Goal: Task Accomplishment & Management: Manage account settings

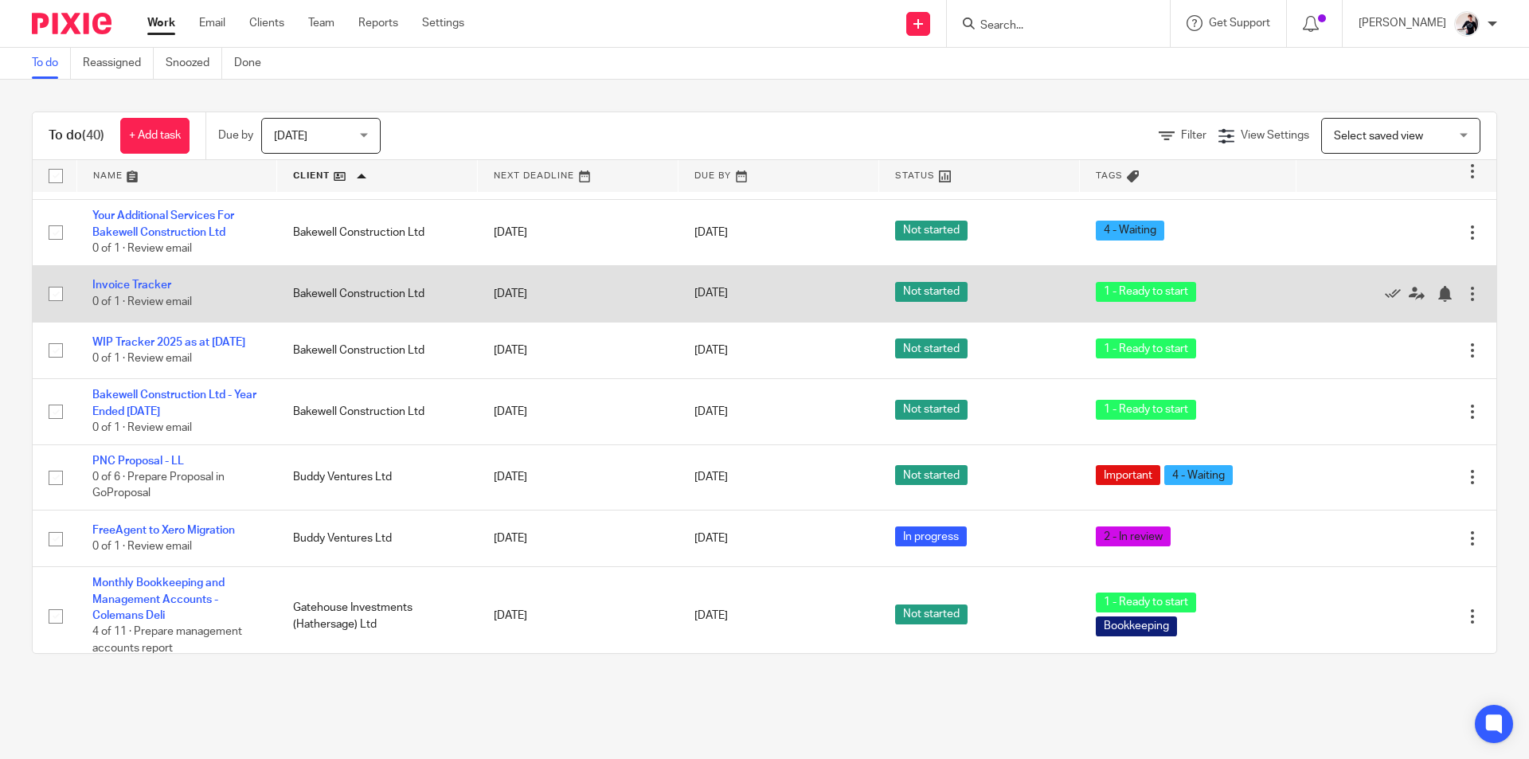
scroll to position [239, 0]
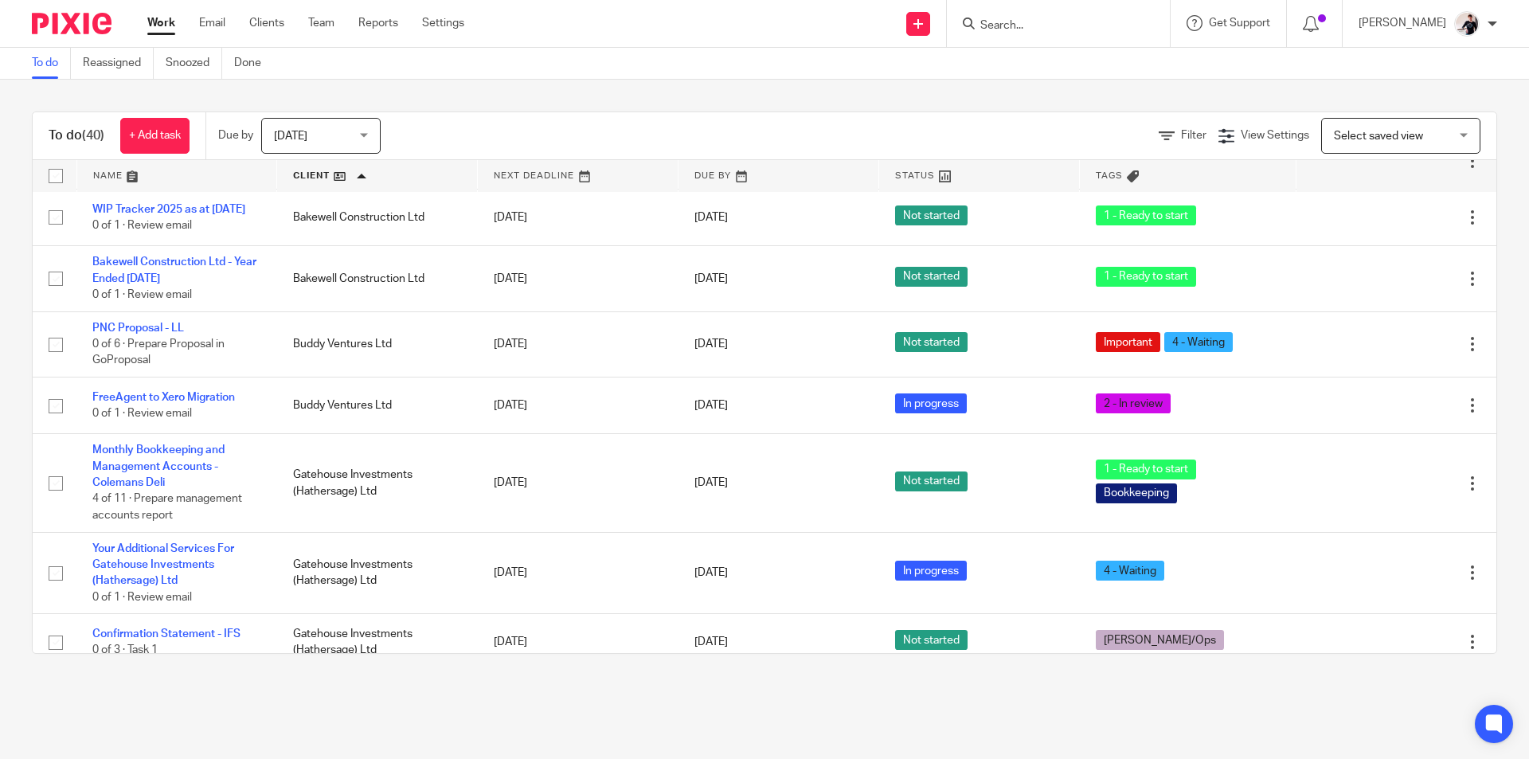
click at [342, 132] on span "[DATE]" at bounding box center [316, 135] width 84 height 33
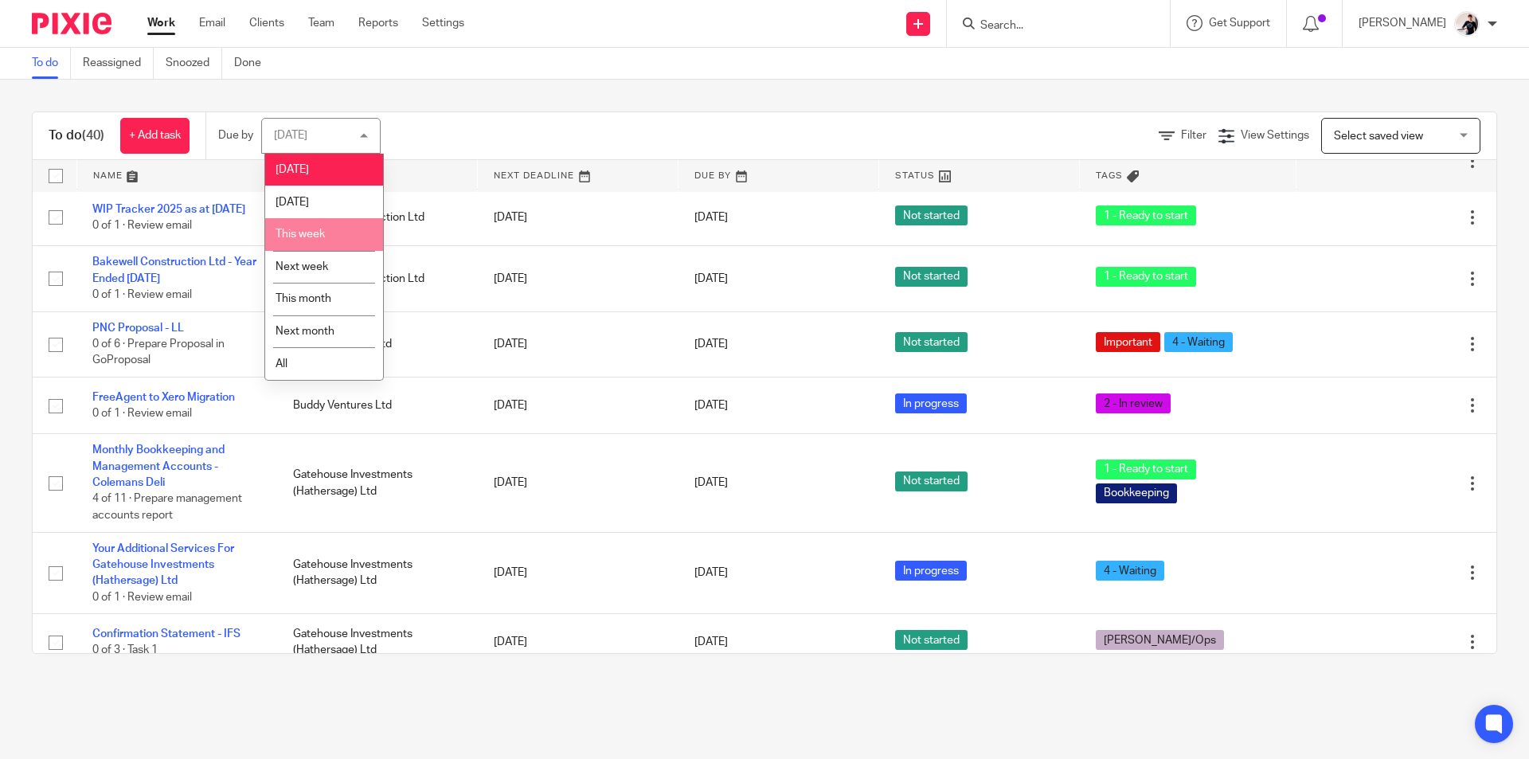
click at [317, 241] on li "This week" at bounding box center [324, 234] width 118 height 33
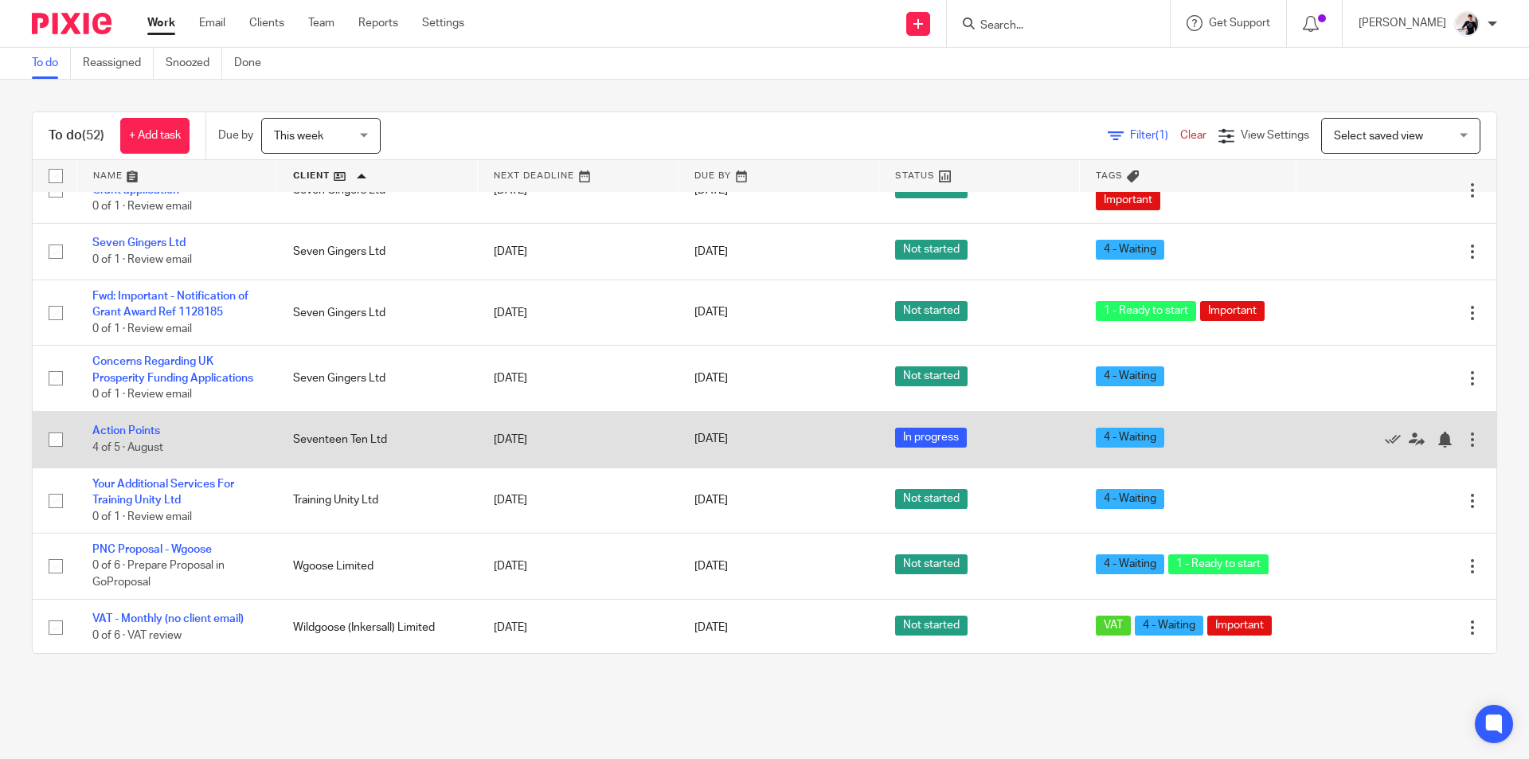
scroll to position [2469, 0]
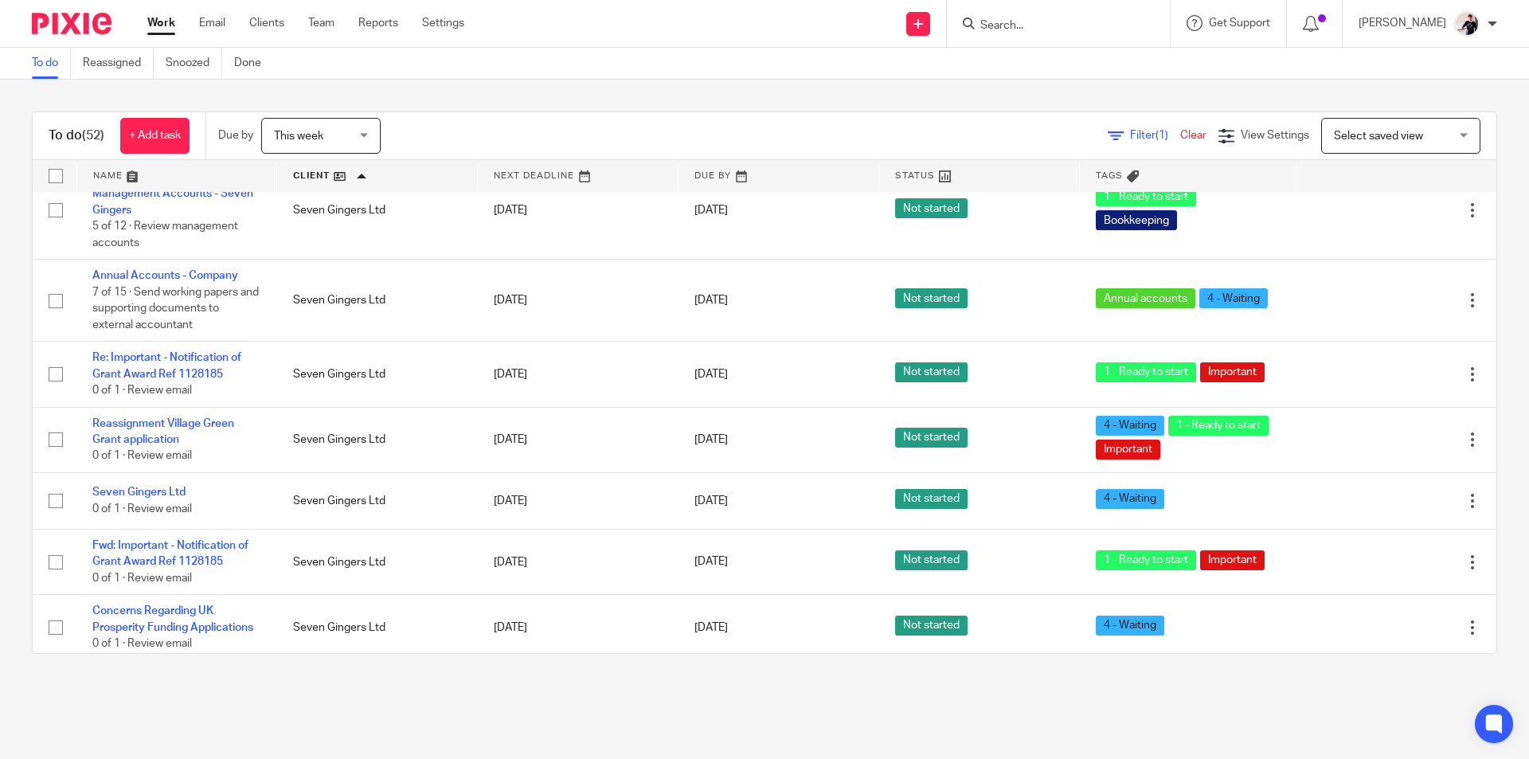
click at [318, 135] on span "This week" at bounding box center [298, 136] width 49 height 11
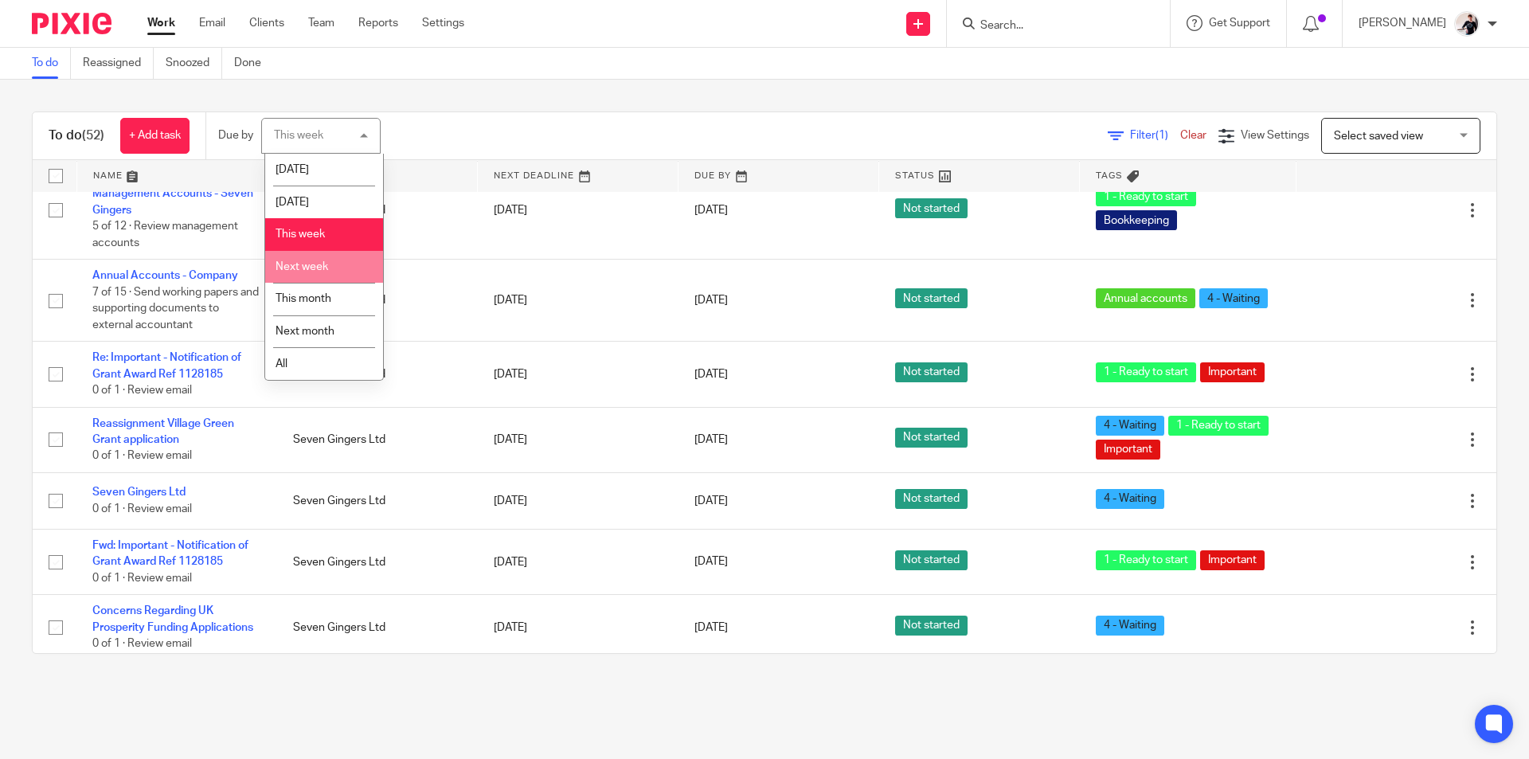
click at [308, 266] on span "Next week" at bounding box center [302, 266] width 53 height 11
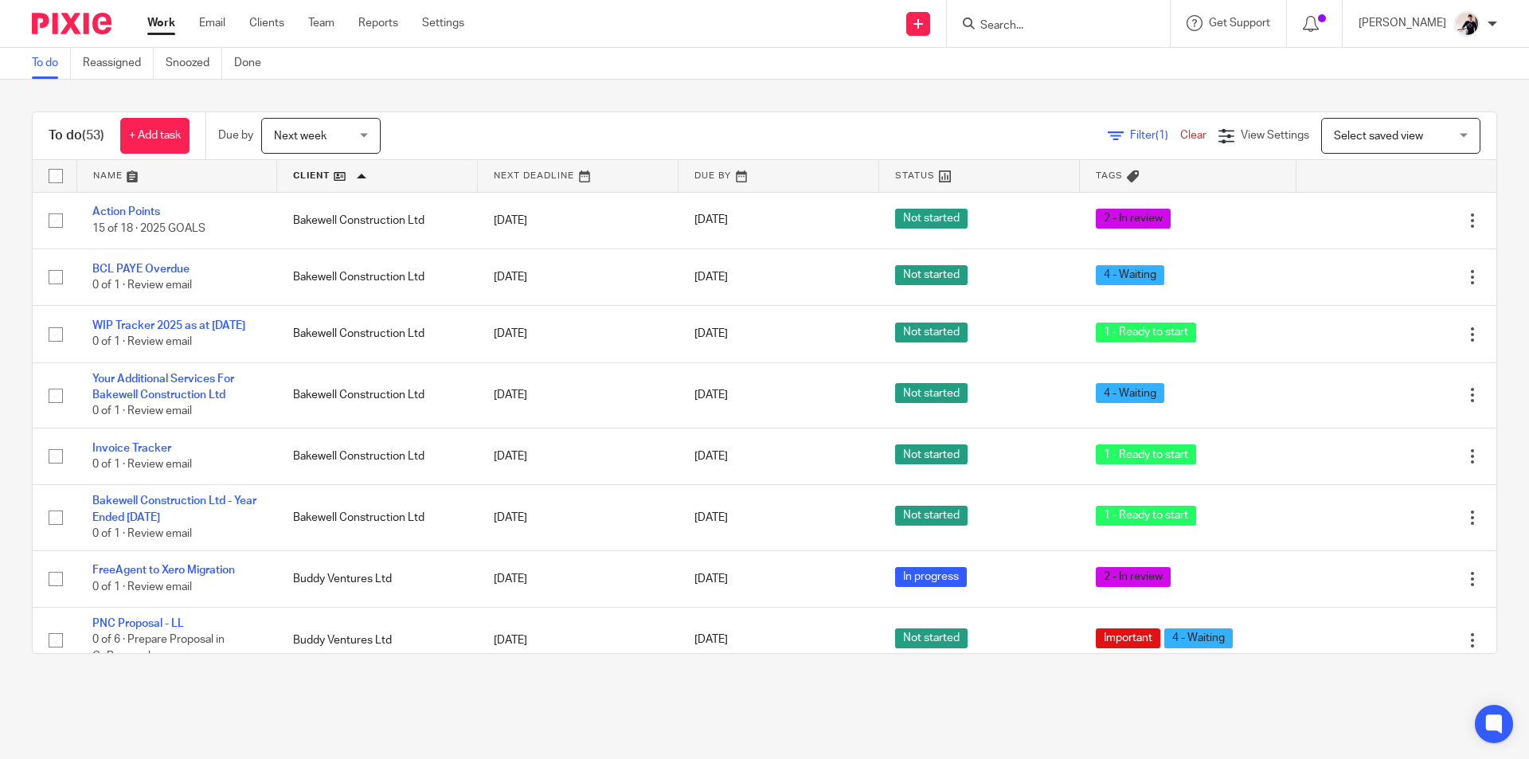
click at [717, 175] on link at bounding box center [779, 176] width 200 height 32
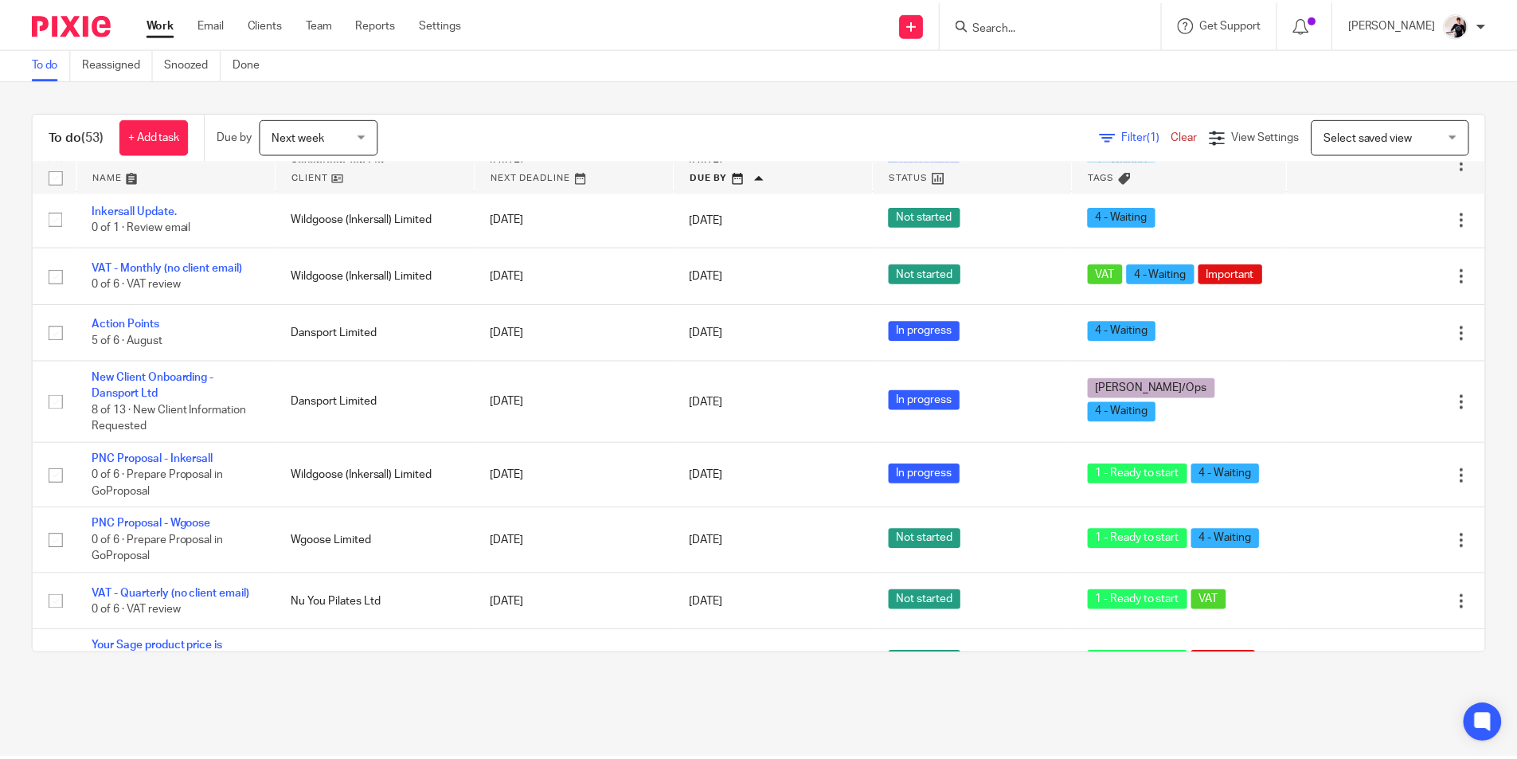
scroll to position [3004, 0]
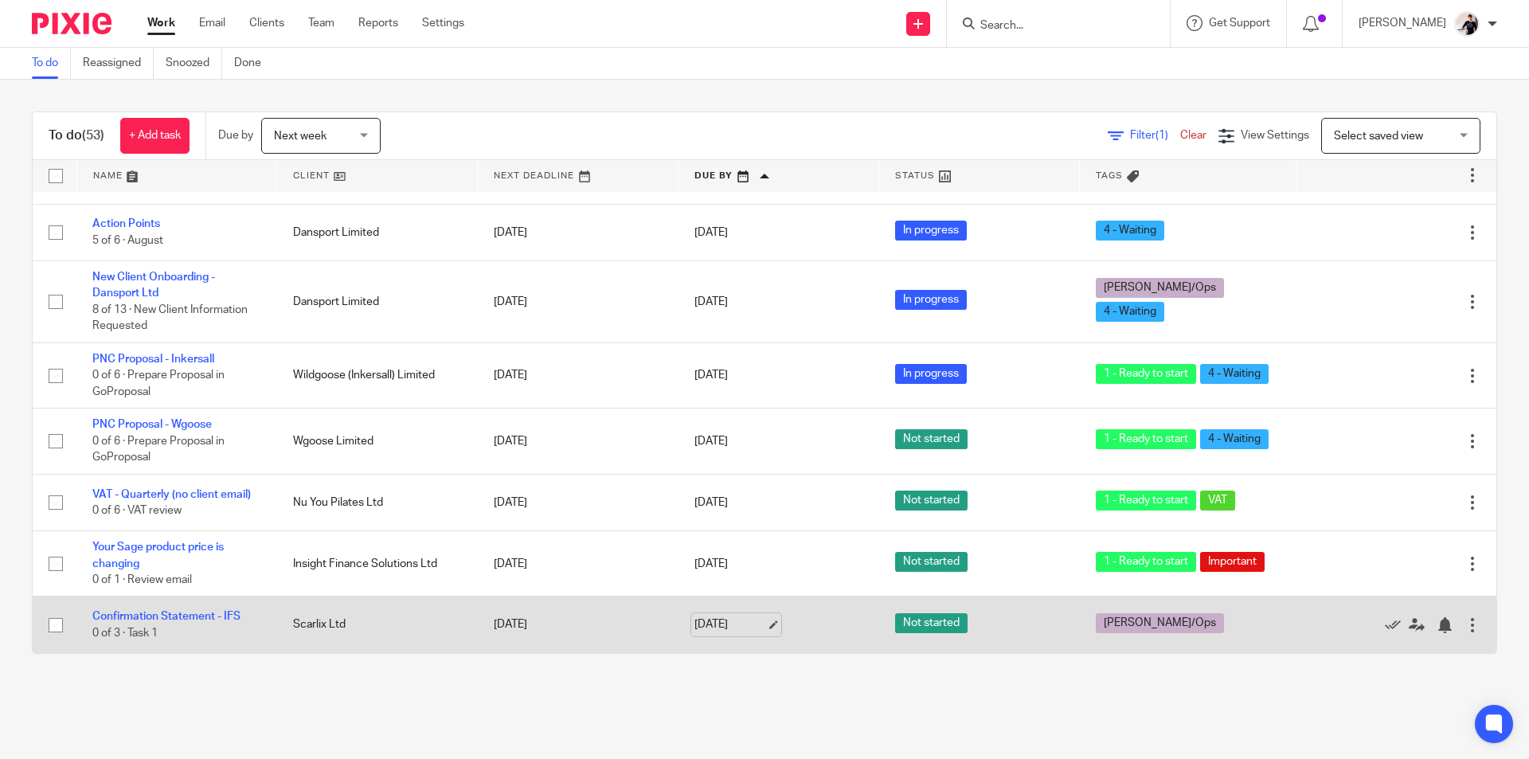
click at [723, 629] on link "[DATE]" at bounding box center [730, 624] width 72 height 17
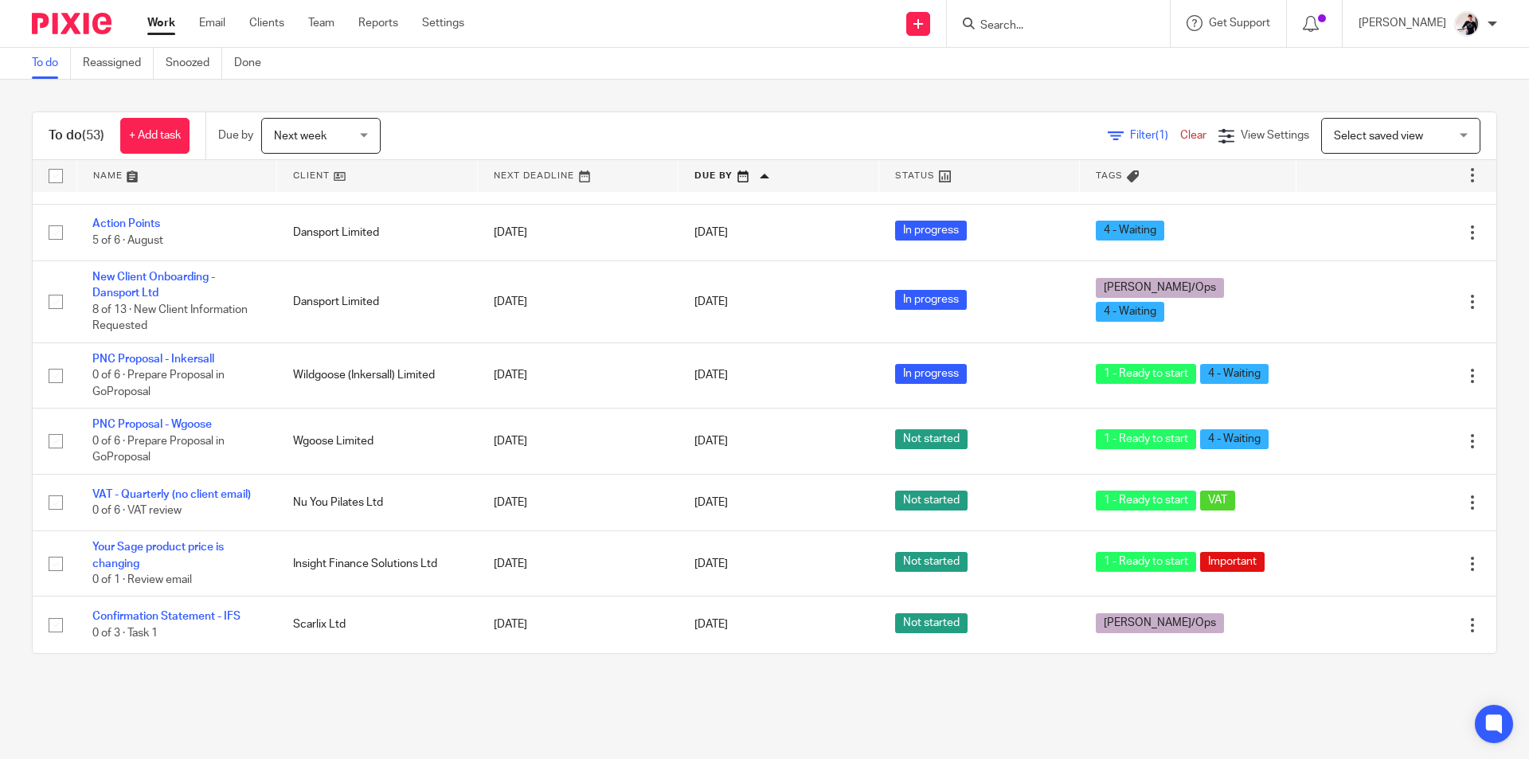
click at [307, 132] on span "Next week" at bounding box center [300, 136] width 53 height 11
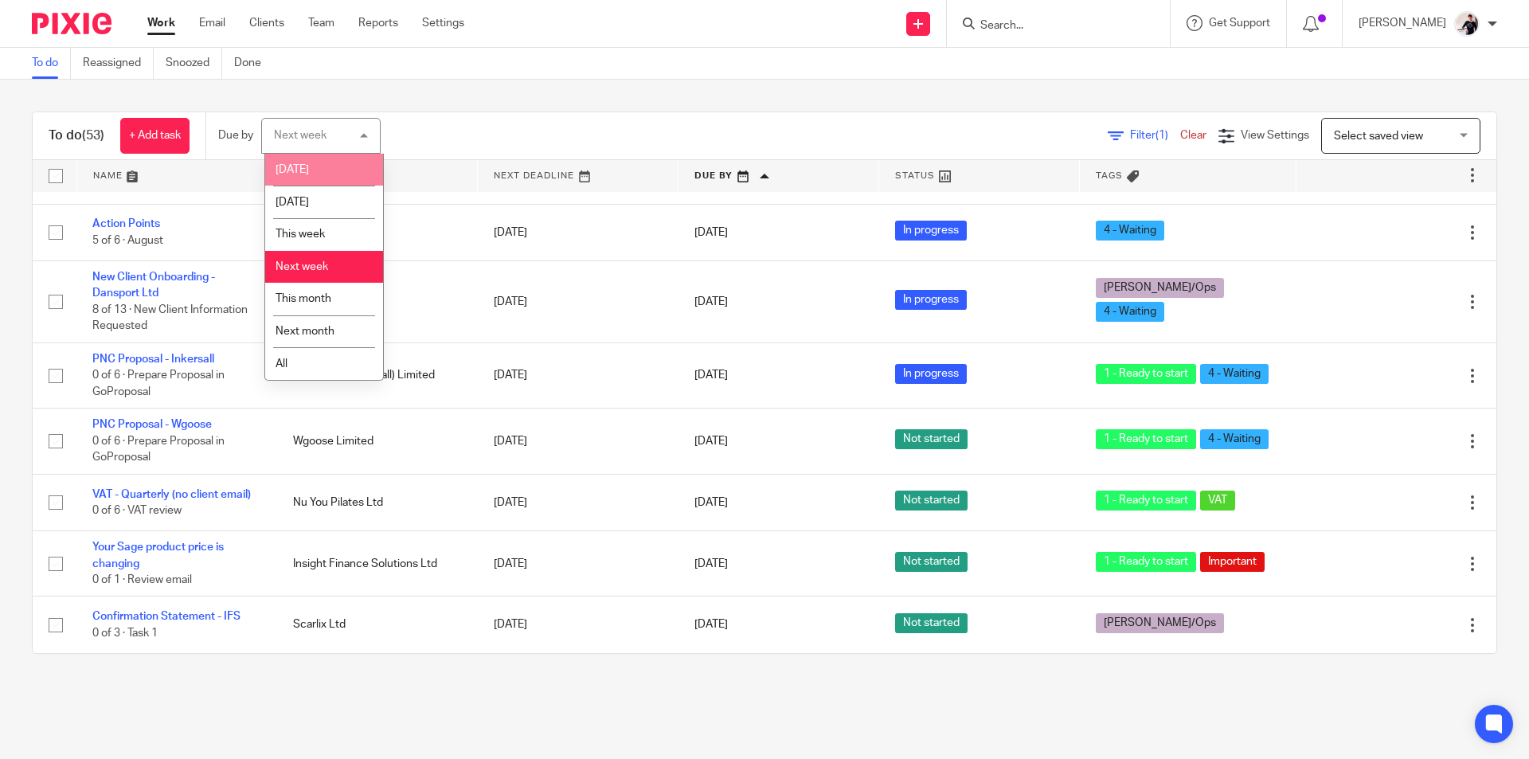
click at [311, 167] on li "Today" at bounding box center [324, 170] width 118 height 33
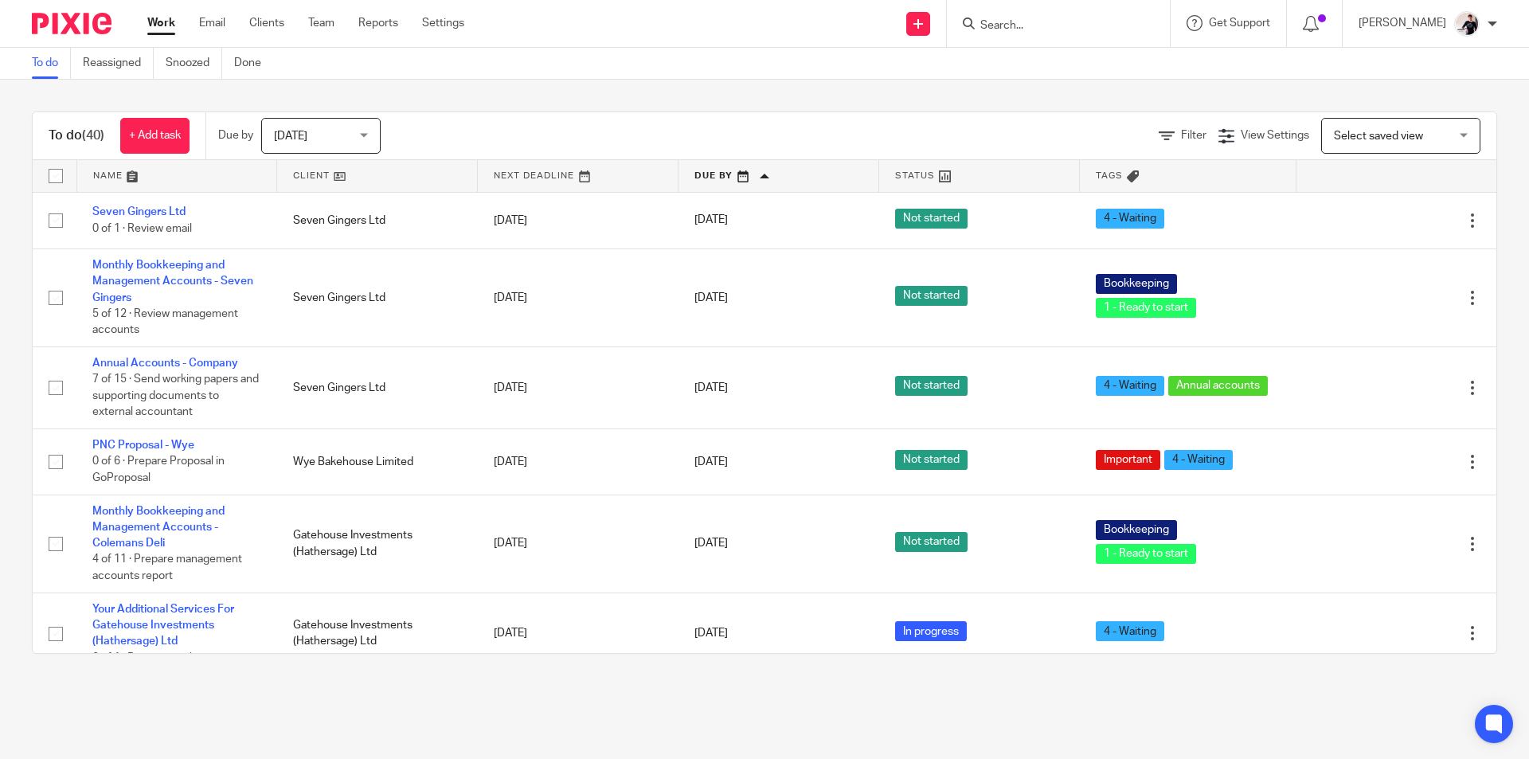
click at [311, 170] on link at bounding box center [377, 176] width 200 height 32
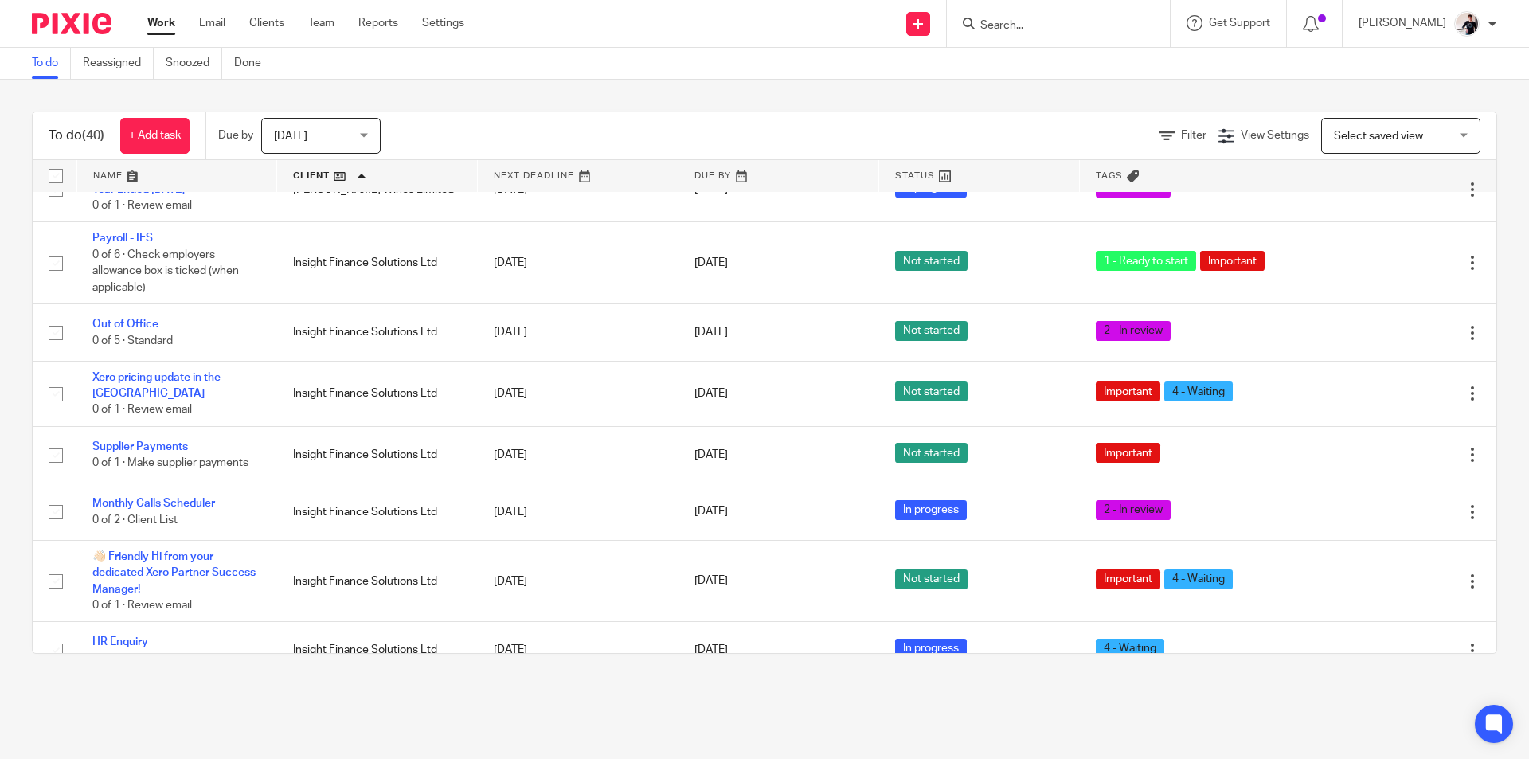
scroll to position [1195, 0]
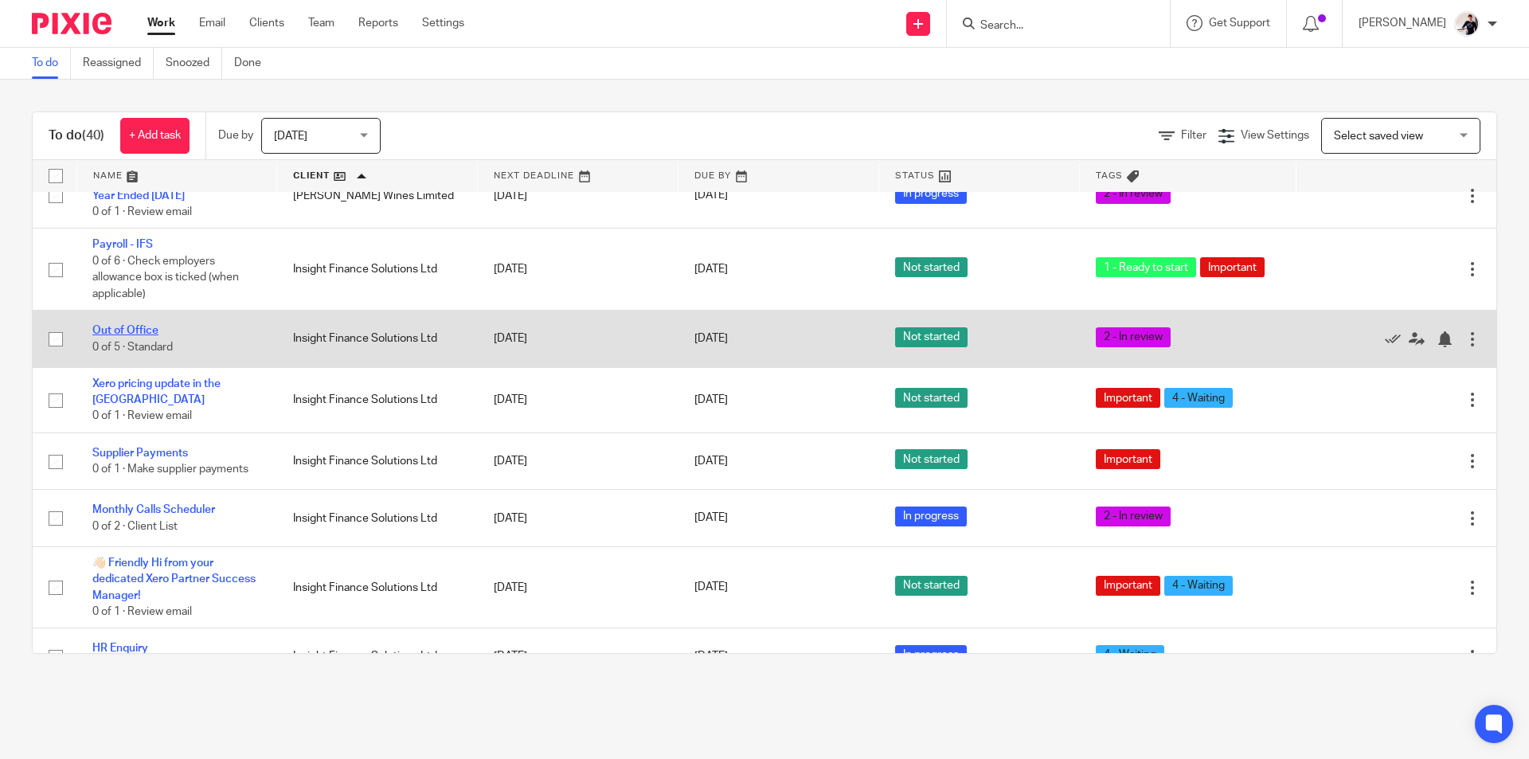
click at [127, 334] on link "Out of Office" at bounding box center [125, 330] width 66 height 11
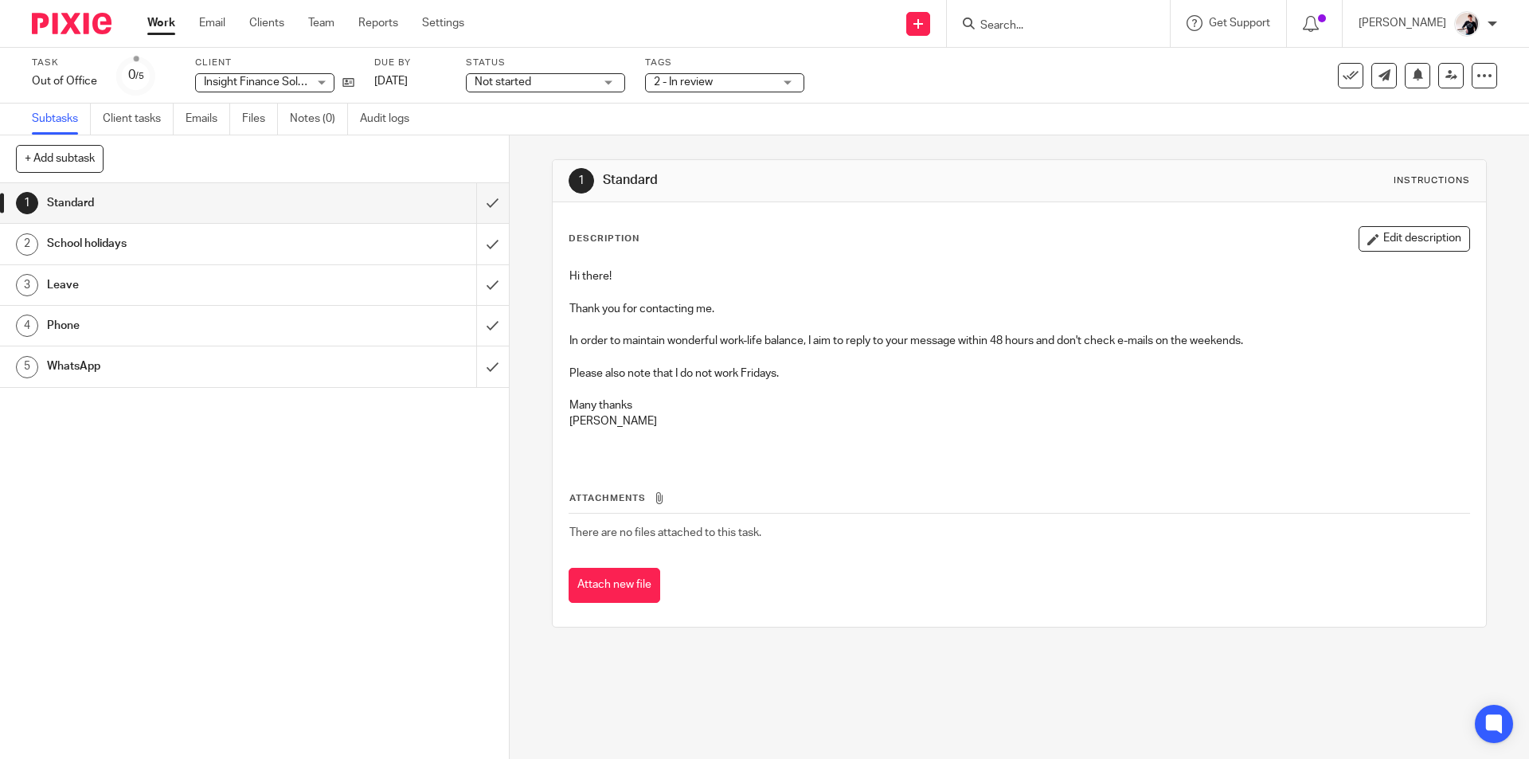
click at [137, 282] on h1 "Leave" at bounding box center [185, 285] width 276 height 24
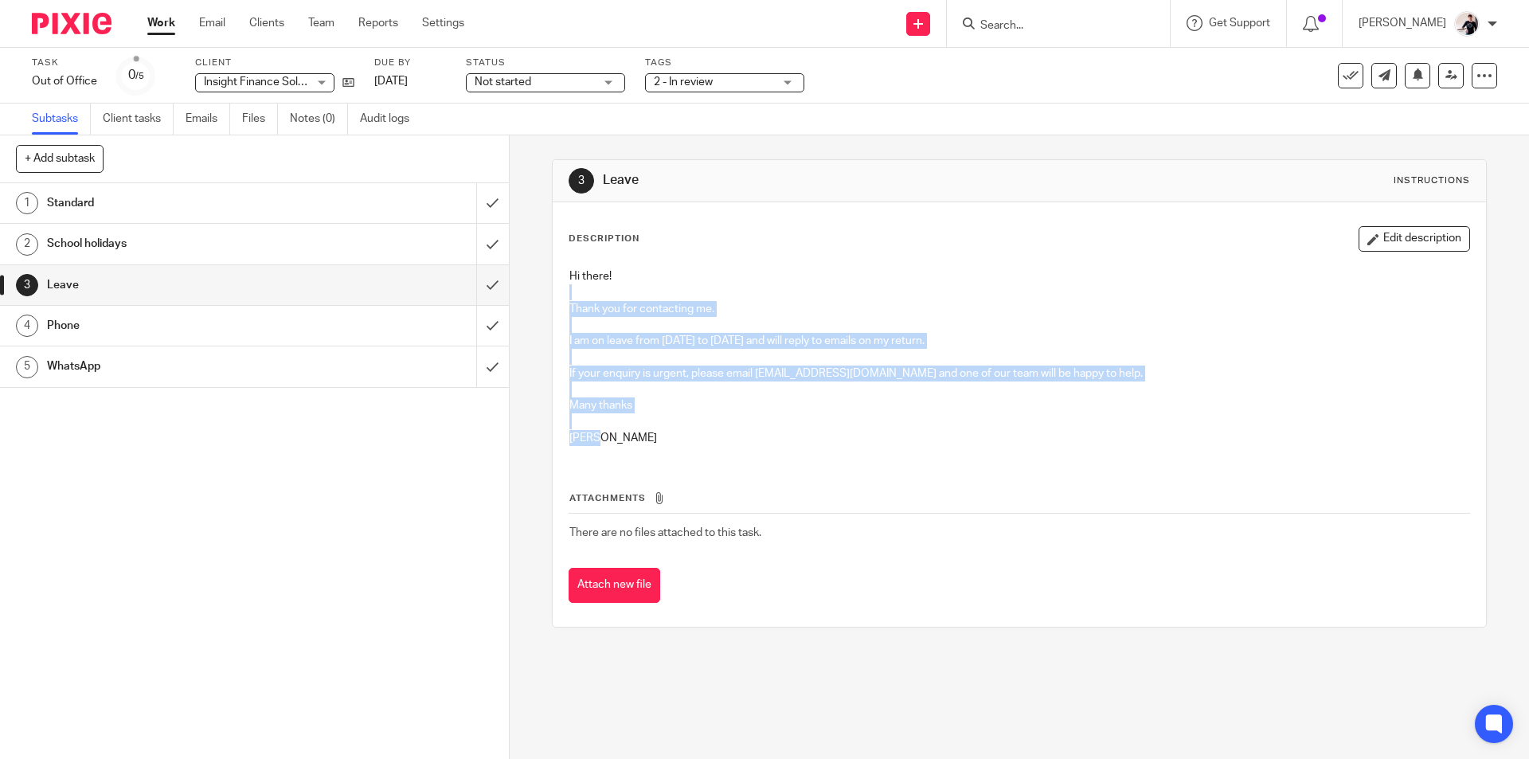
drag, startPoint x: 608, startPoint y: 433, endPoint x: 538, endPoint y: 285, distance: 163.9
click at [538, 289] on div "3 Leave Instructions Description Edit description Hi there! Thank you for conta…" at bounding box center [1019, 447] width 1019 height 624
click at [694, 440] on p "Helen" at bounding box center [1018, 438] width 899 height 16
drag, startPoint x: 620, startPoint y: 437, endPoint x: 562, endPoint y: 268, distance: 178.3
click at [562, 268] on div "Hi there! Thank you for contacting me. I am on leave from Monday 14th August to…" at bounding box center [1018, 359] width 915 height 198
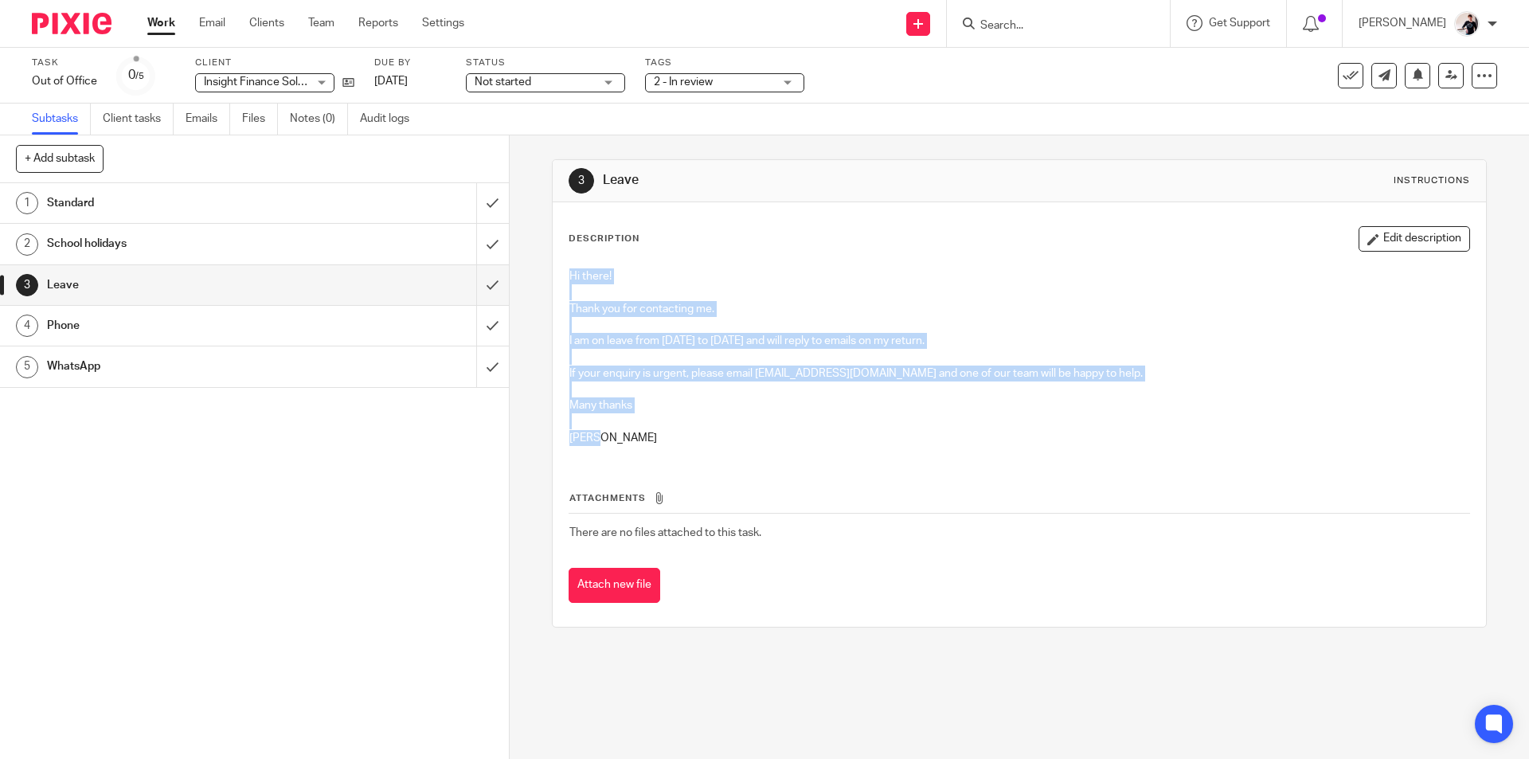
copy div "Hi there! Thank you for contacting me. I am on leave from Monday 14th August to…"
click at [169, 20] on link "Work" at bounding box center [161, 23] width 28 height 16
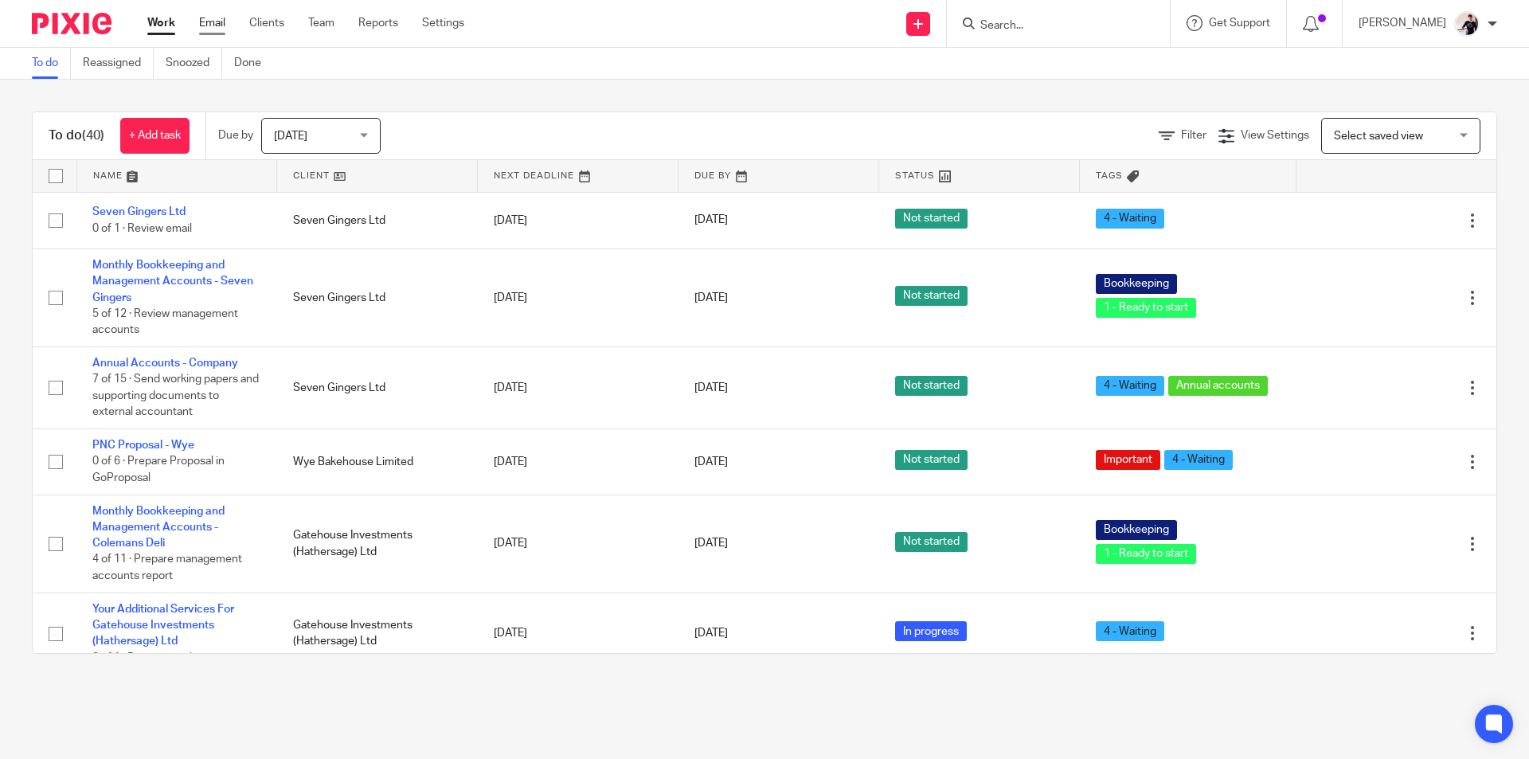
click at [224, 25] on link "Email" at bounding box center [212, 23] width 26 height 16
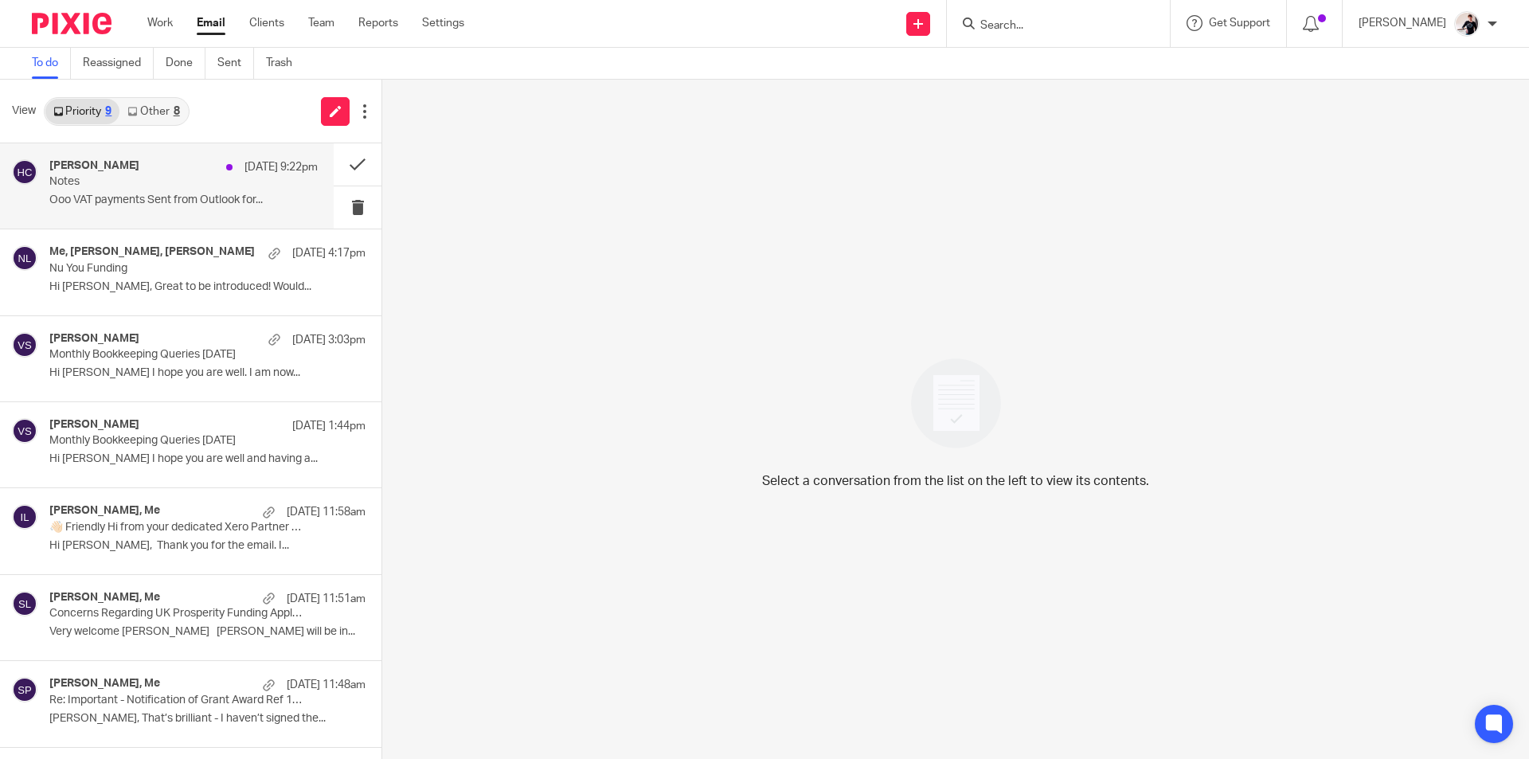
click at [94, 198] on p "Ooo VAT payments Sent from Outlook for..." at bounding box center [183, 201] width 268 height 14
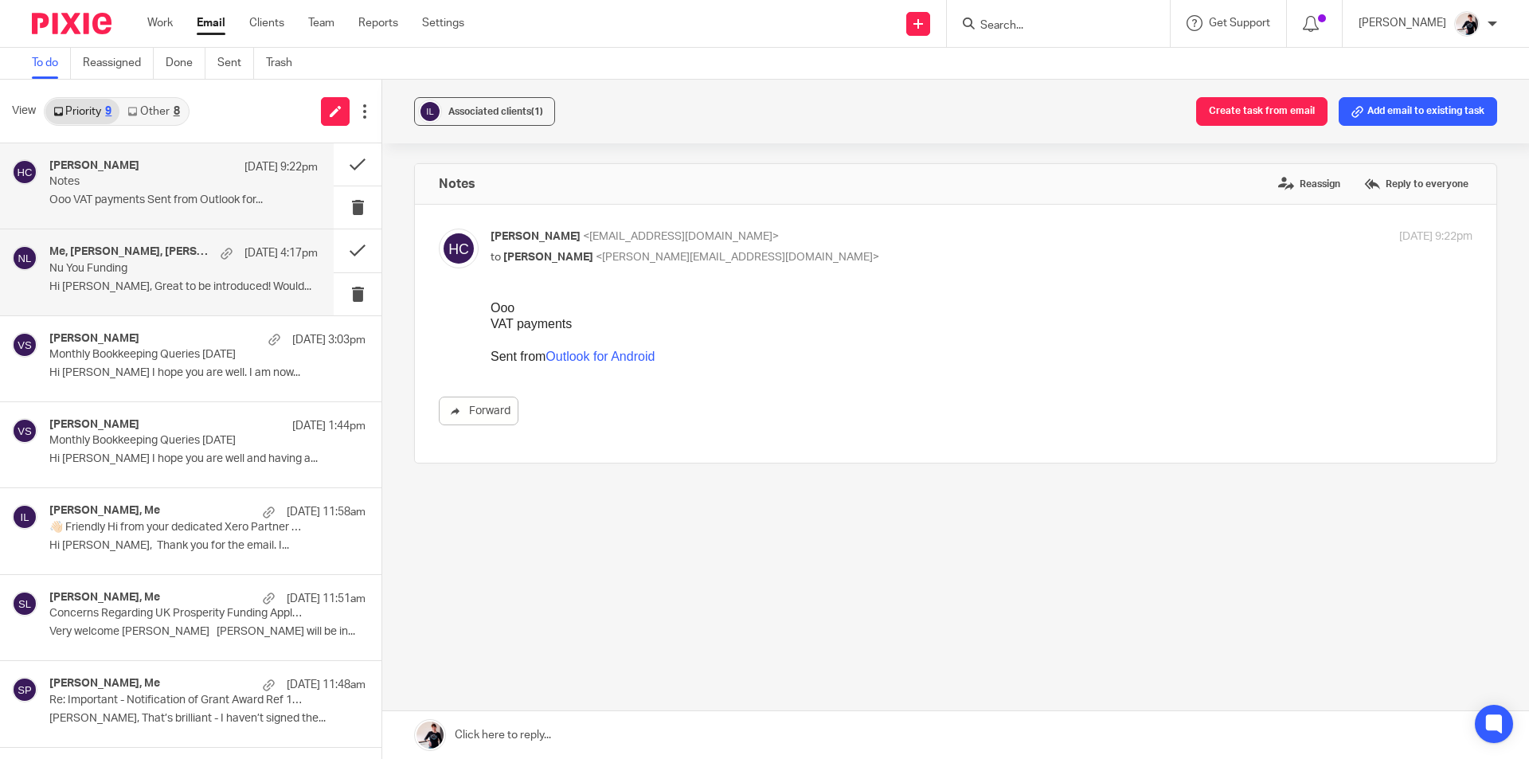
click at [134, 294] on div "Me, [PERSON_NAME], [PERSON_NAME] [DATE] 4:17pm Nu You Funding Hi [PERSON_NAME],…" at bounding box center [183, 271] width 268 height 53
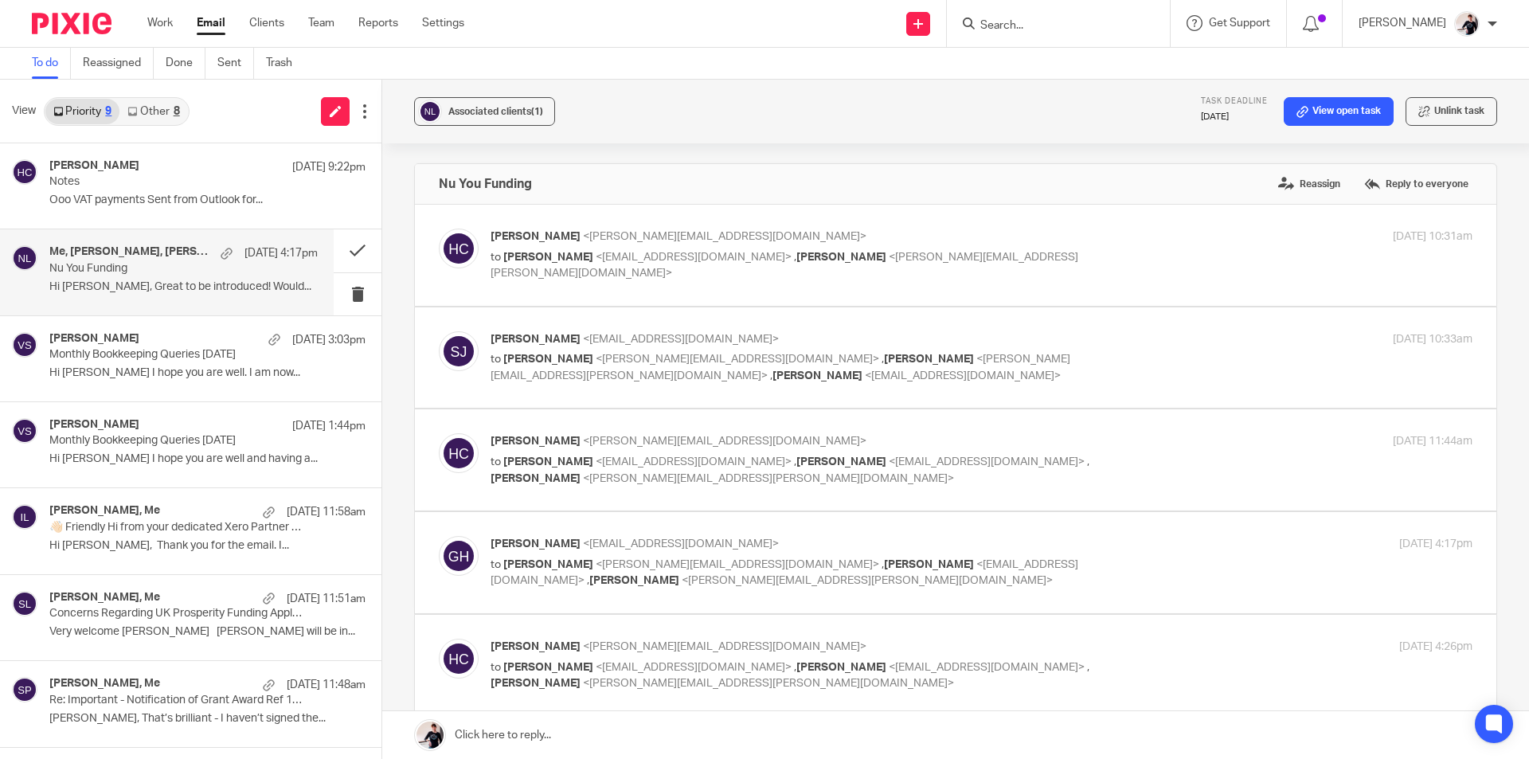
click at [159, 118] on link "Other 8" at bounding box center [153, 111] width 68 height 25
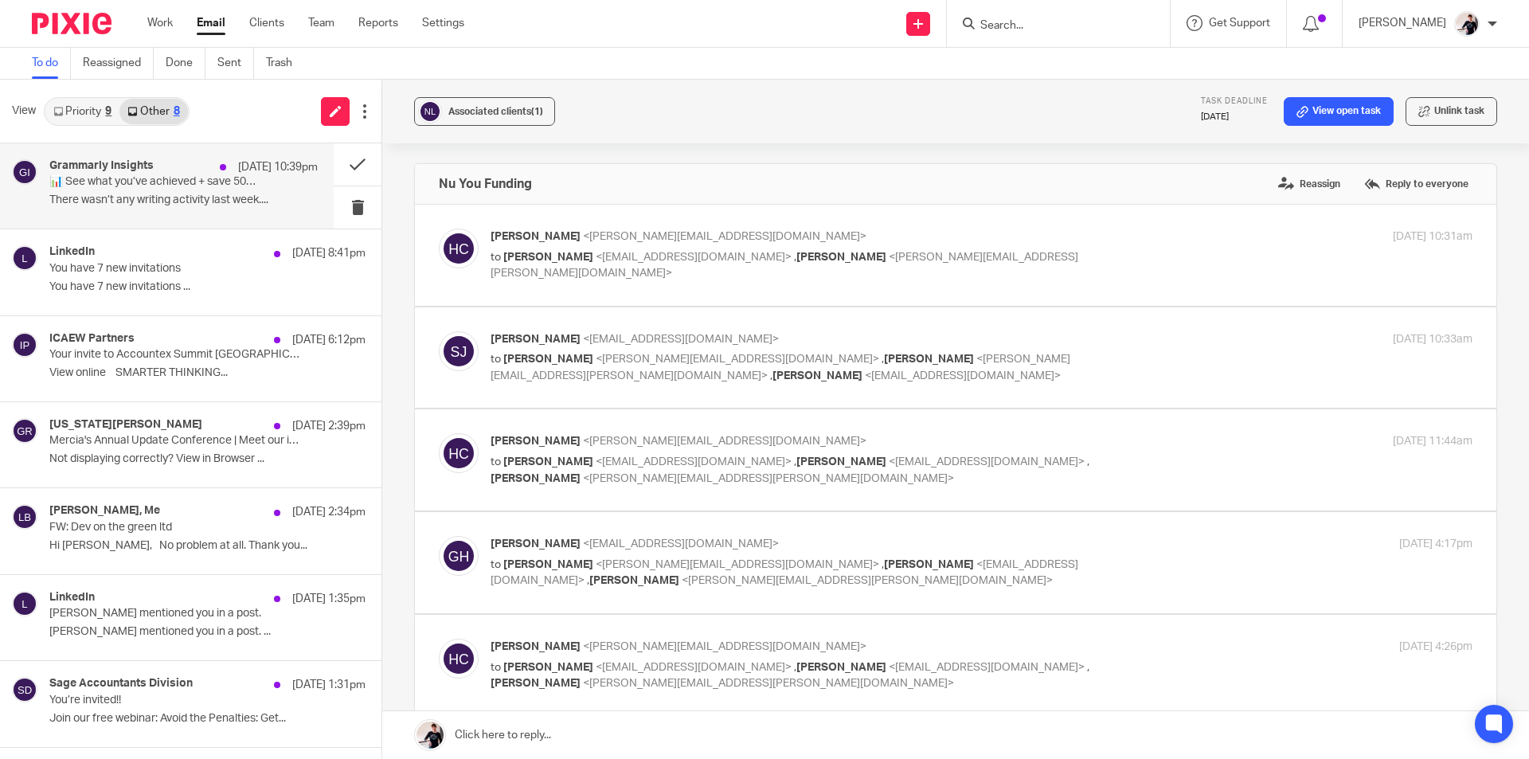
click at [152, 172] on h4 "Grammarly Insights" at bounding box center [101, 166] width 104 height 14
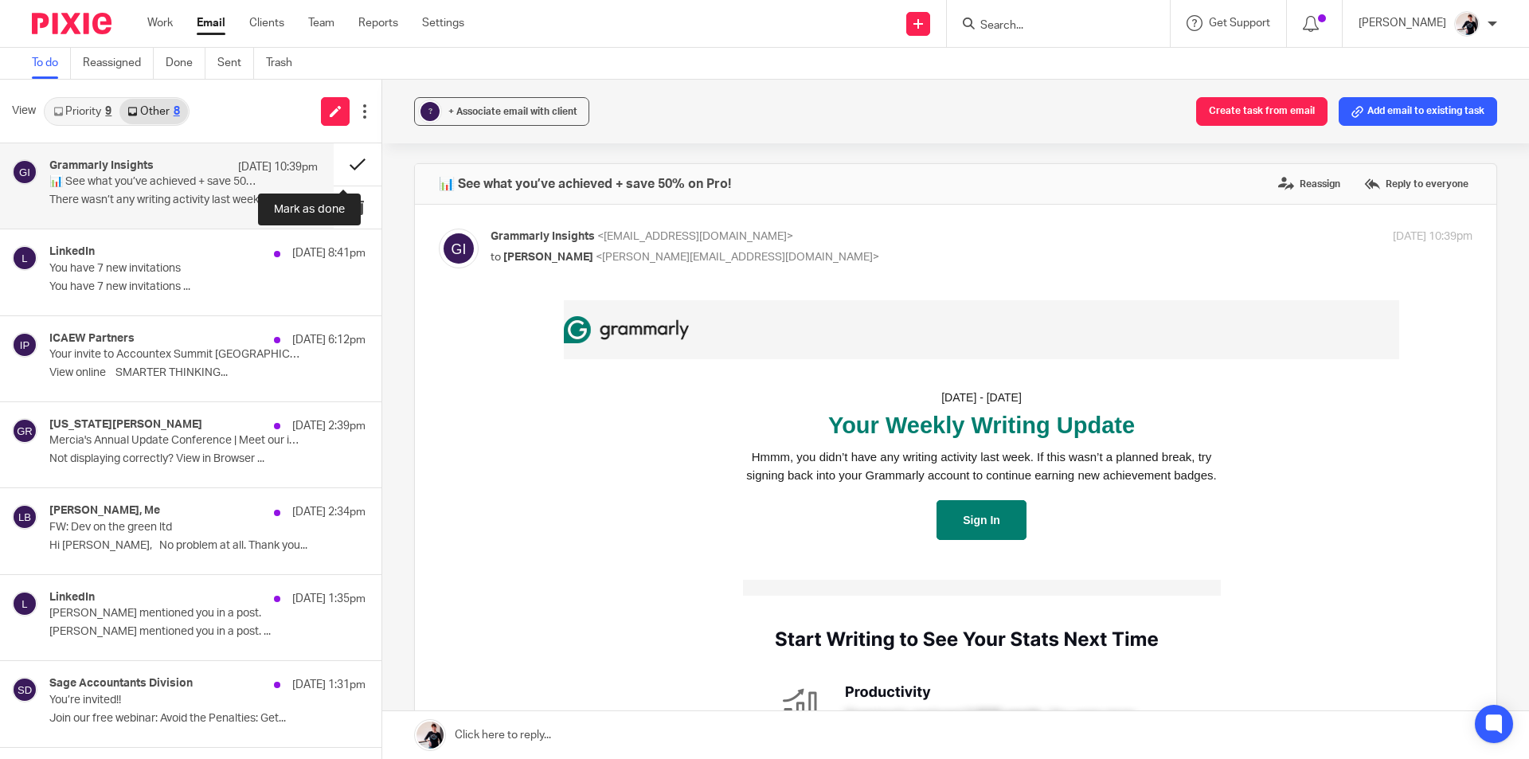
click at [334, 166] on button at bounding box center [358, 164] width 48 height 42
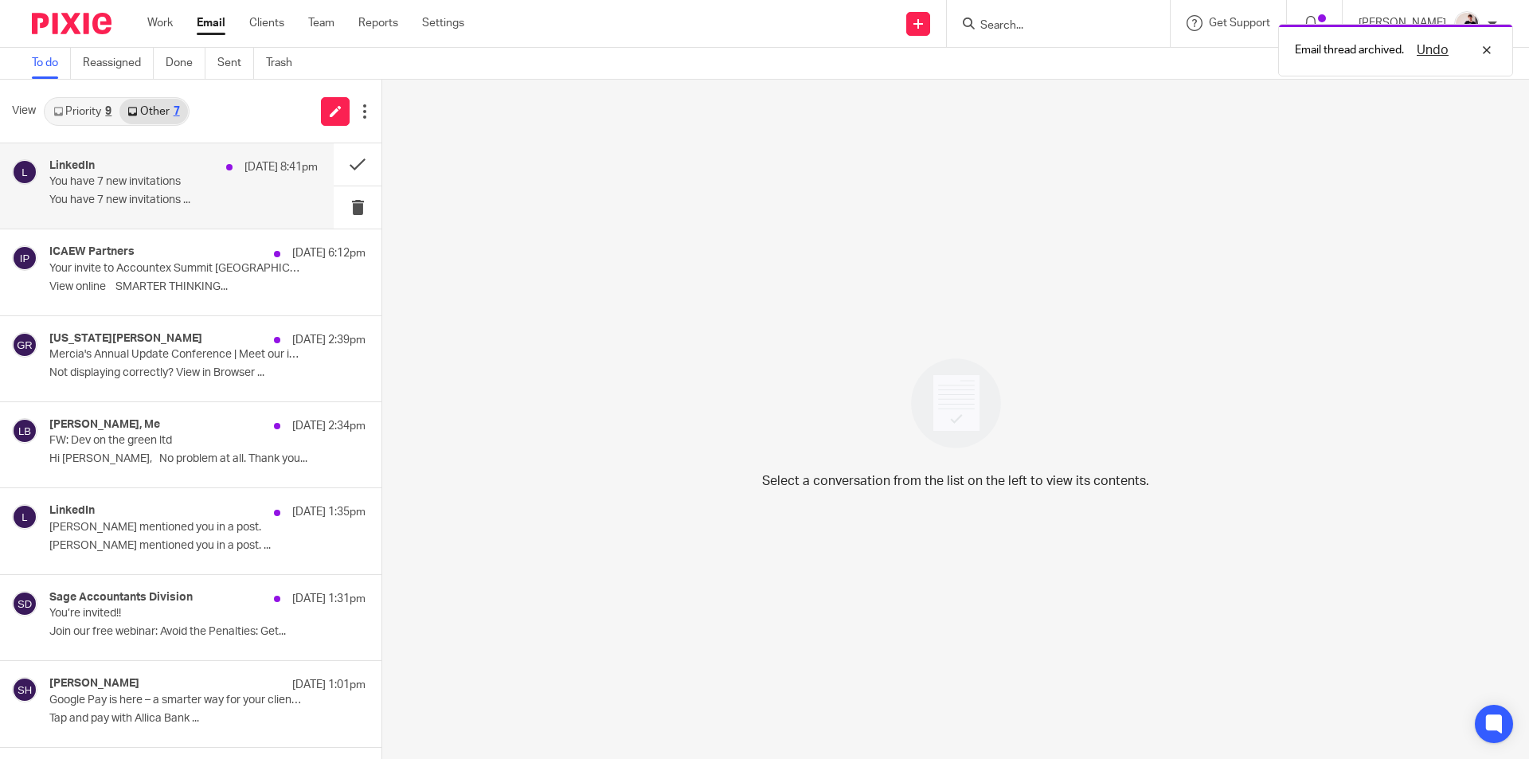
click at [270, 191] on div "LinkedIn [DATE] 8:41pm You have 7 new invitations You have 7 new invitations ..." at bounding box center [183, 185] width 268 height 53
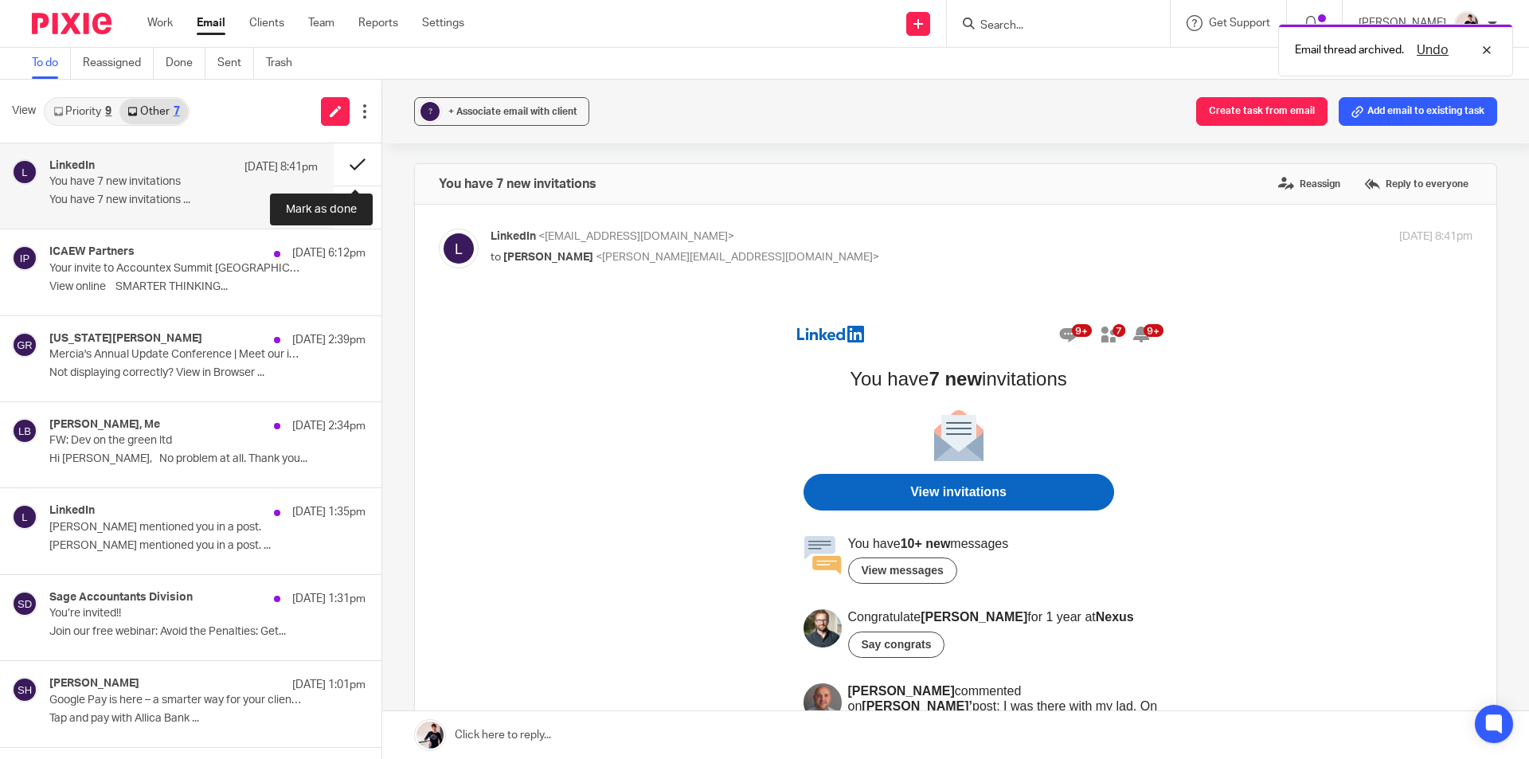
click at [353, 175] on button at bounding box center [358, 164] width 48 height 42
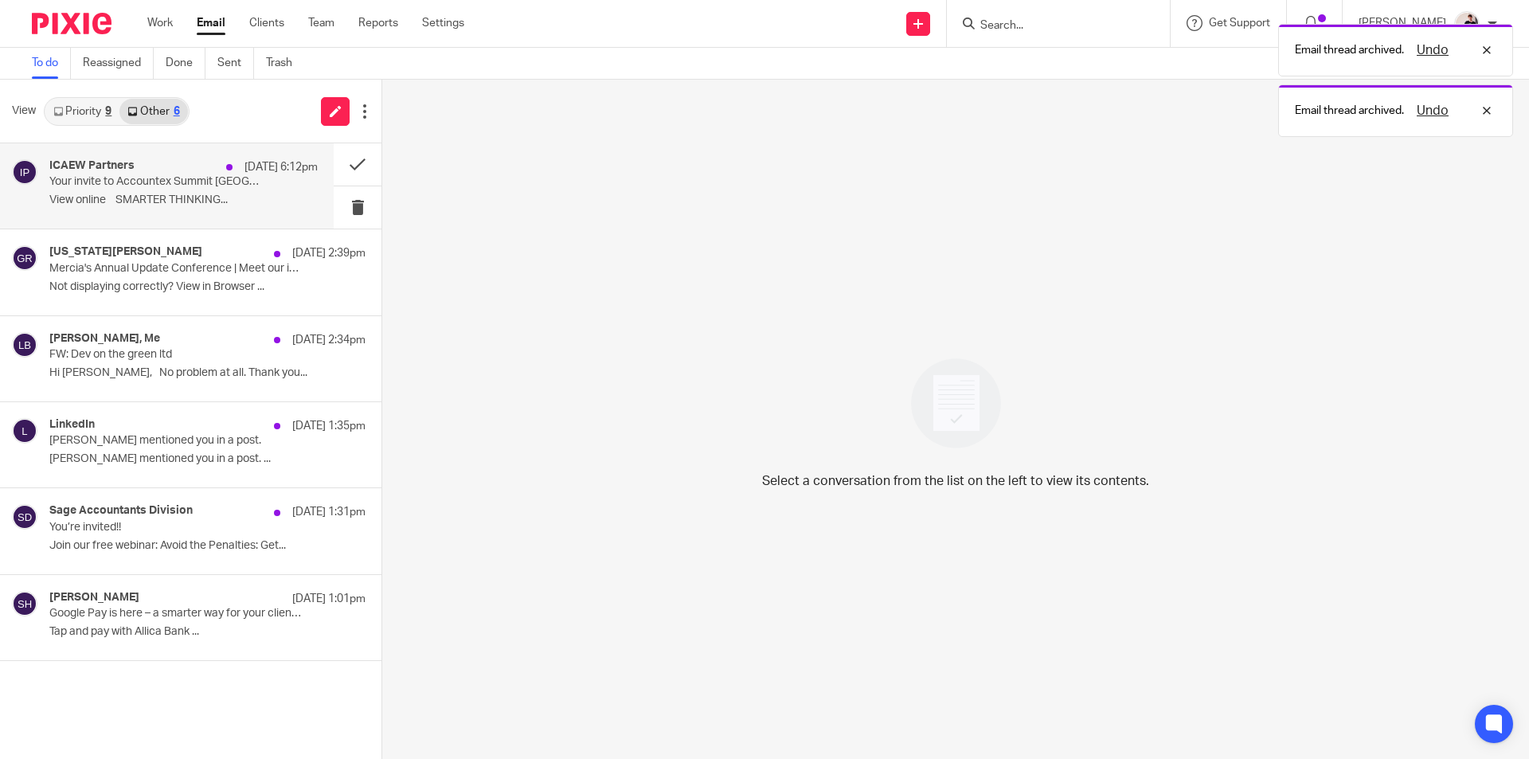
click at [152, 192] on div "ICAEW Partners [DATE] 6:12pm Your invite to Accountex Summit Manchester View on…" at bounding box center [183, 185] width 268 height 53
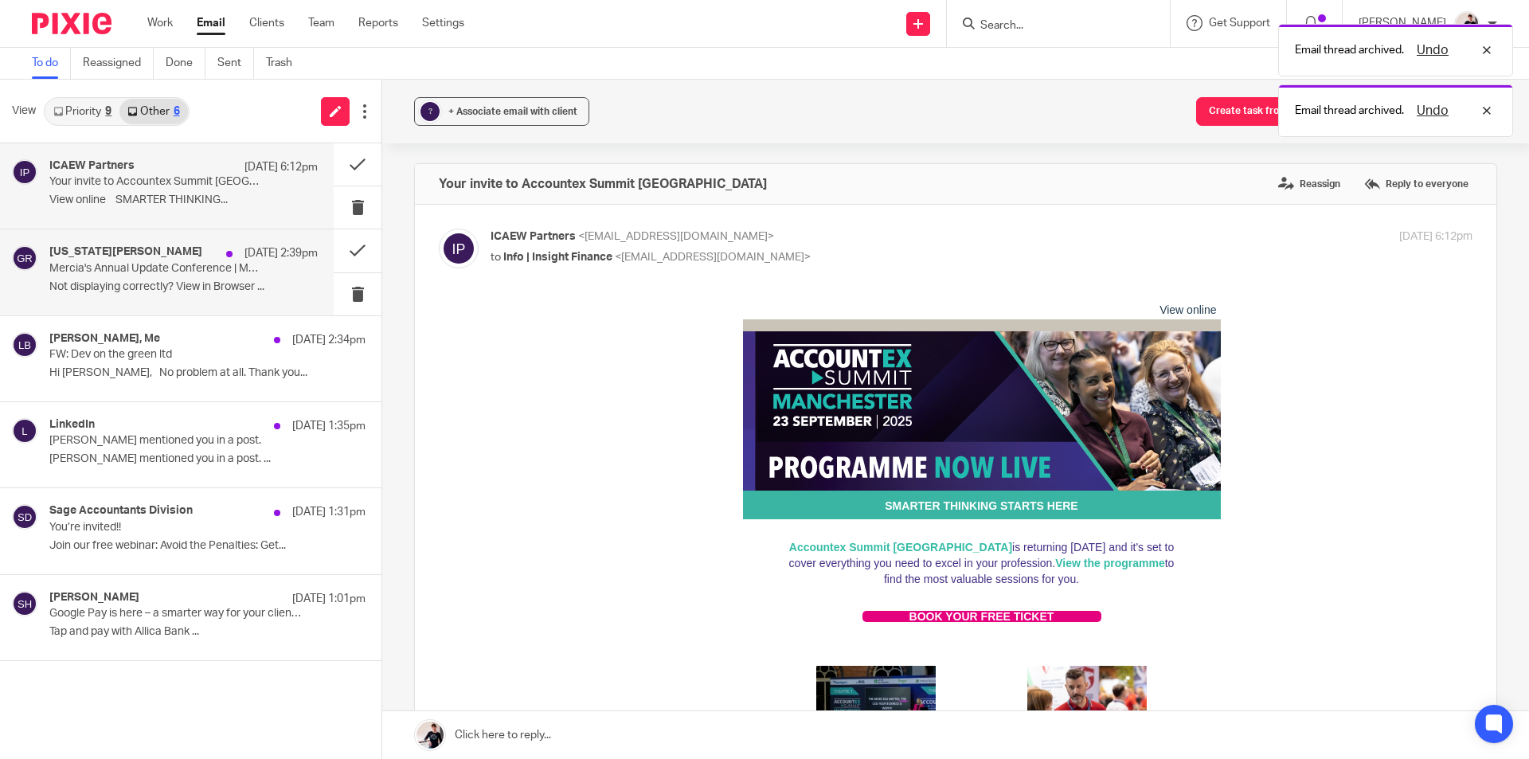
click at [72, 233] on div "[US_STATE][PERSON_NAME] [DATE] 2:39pm [PERSON_NAME]'s Annual Update Conference …" at bounding box center [167, 271] width 334 height 85
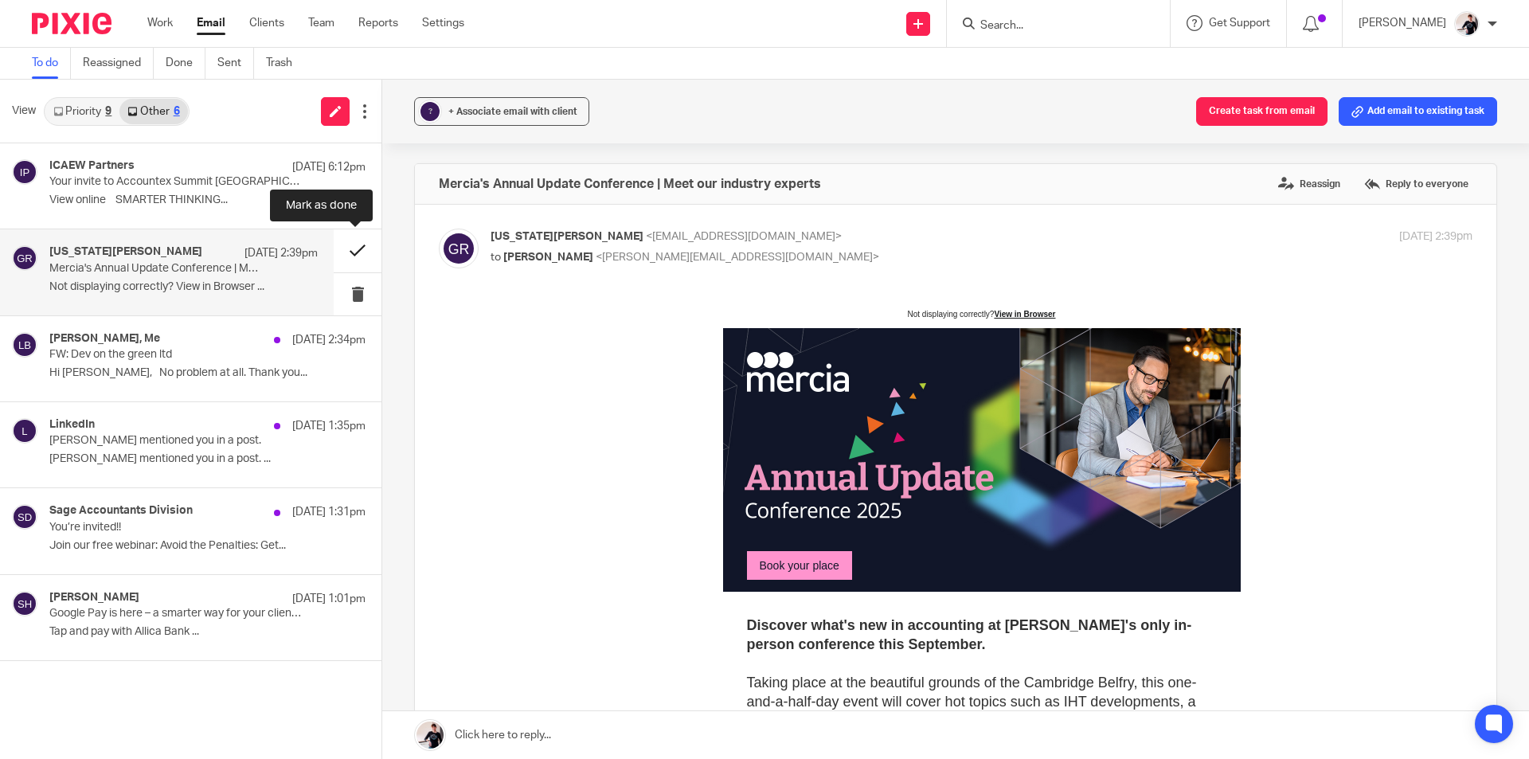
click at [339, 245] on button at bounding box center [358, 250] width 48 height 42
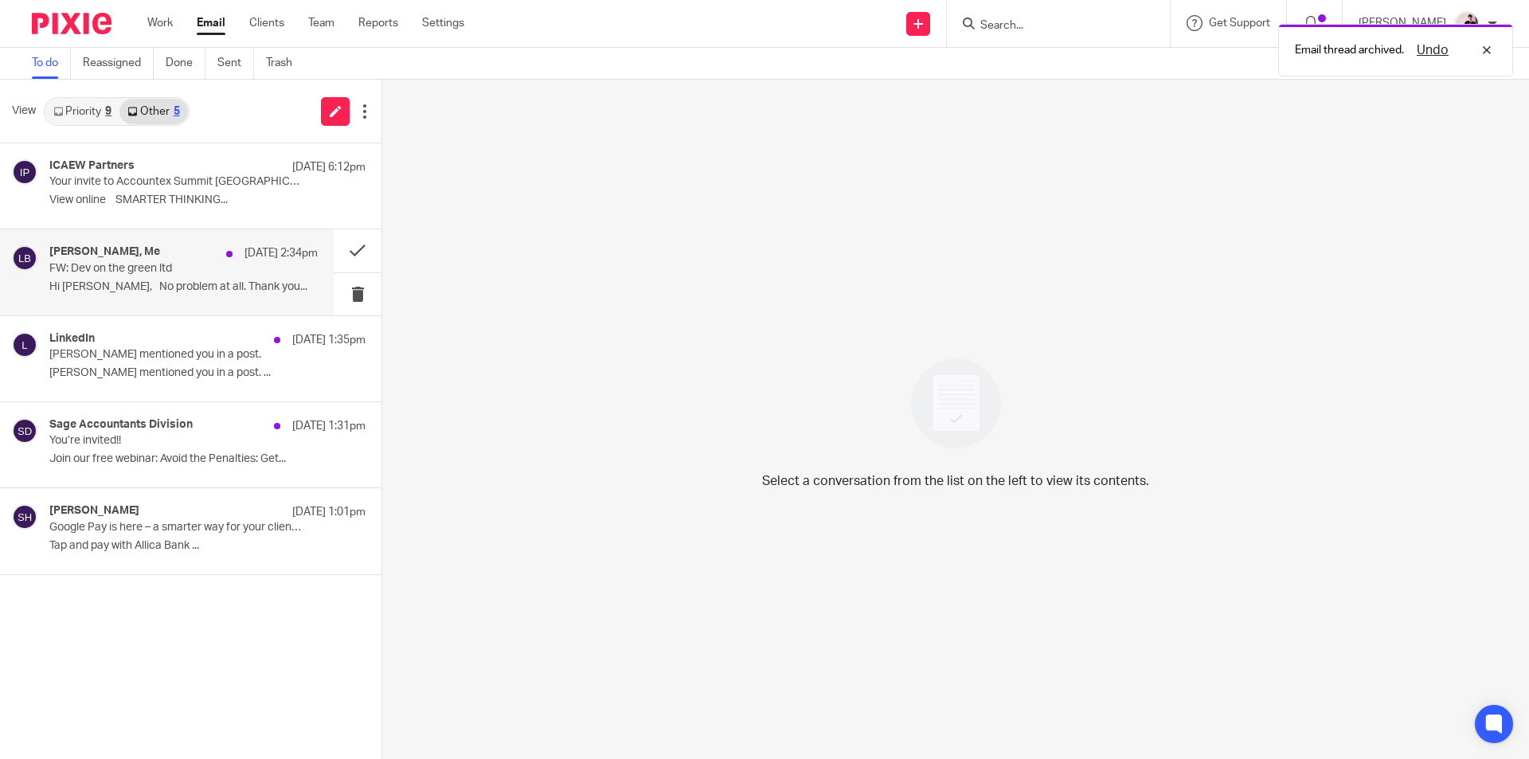
click at [155, 287] on p "Hi [PERSON_NAME], No problem at all. Thank you..." at bounding box center [183, 287] width 268 height 14
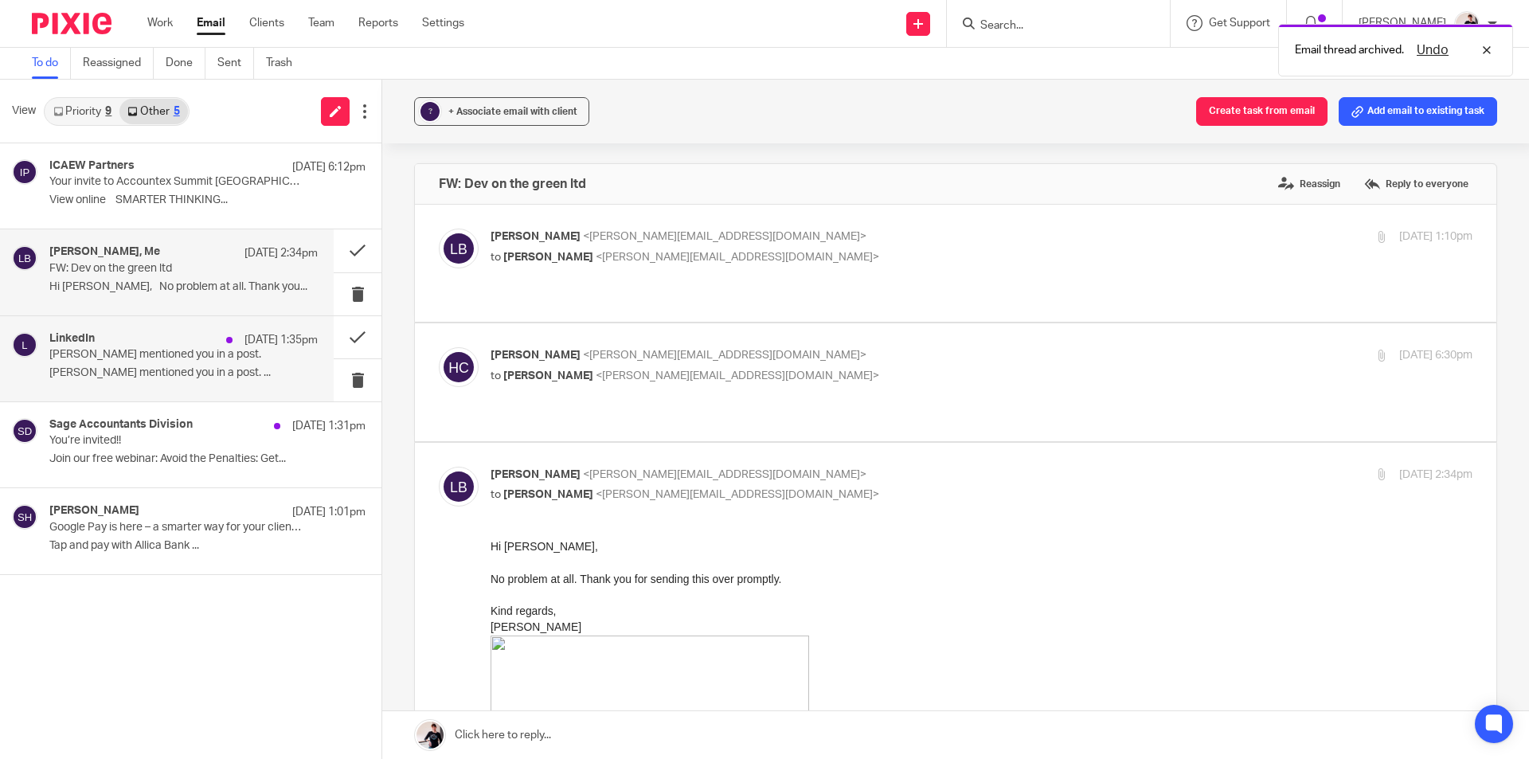
click at [158, 334] on div "LinkedIn [DATE] 1:35pm" at bounding box center [183, 340] width 268 height 16
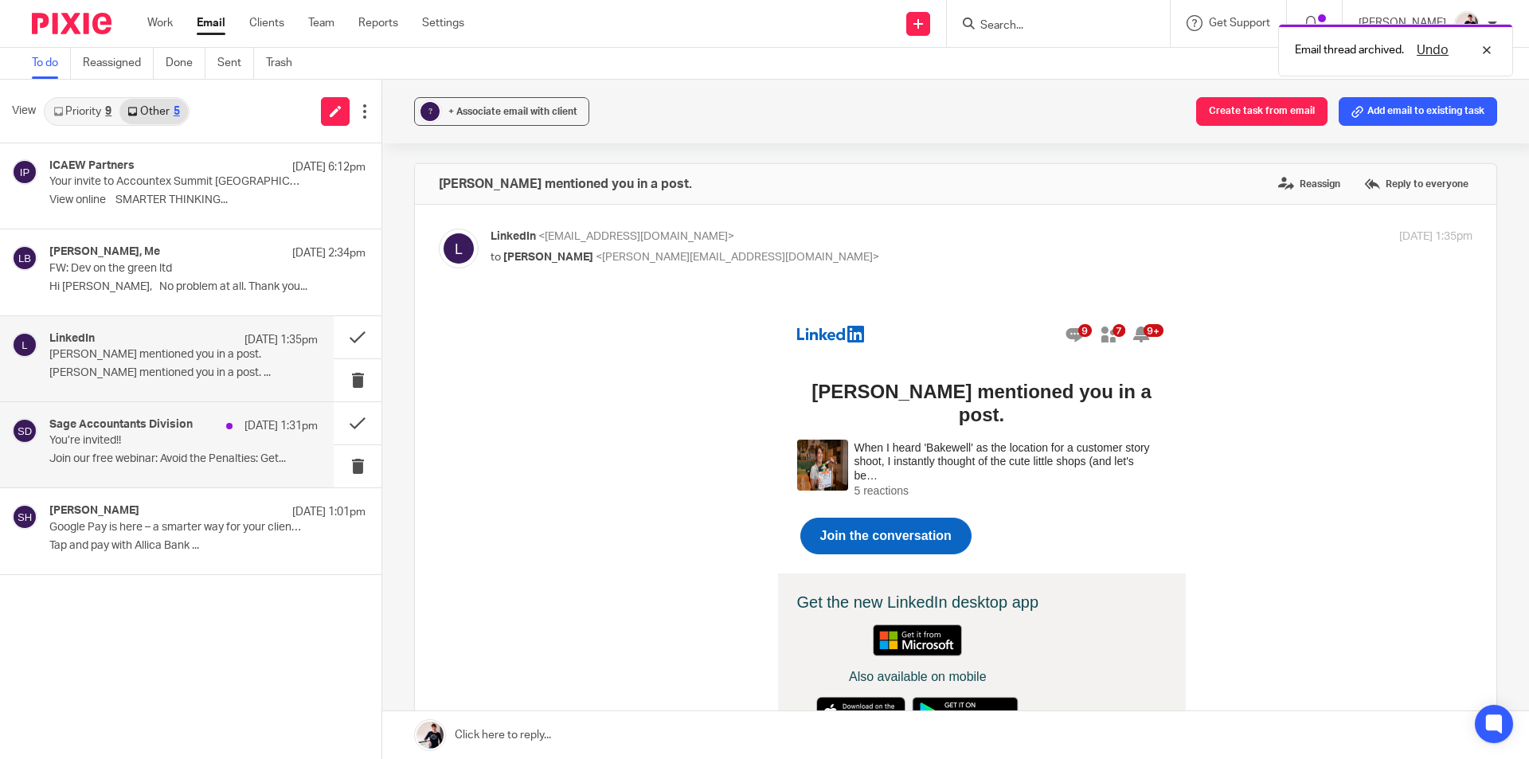
click at [158, 419] on h4 "Sage Accountants Division" at bounding box center [120, 425] width 143 height 14
